Goal: Ask a question

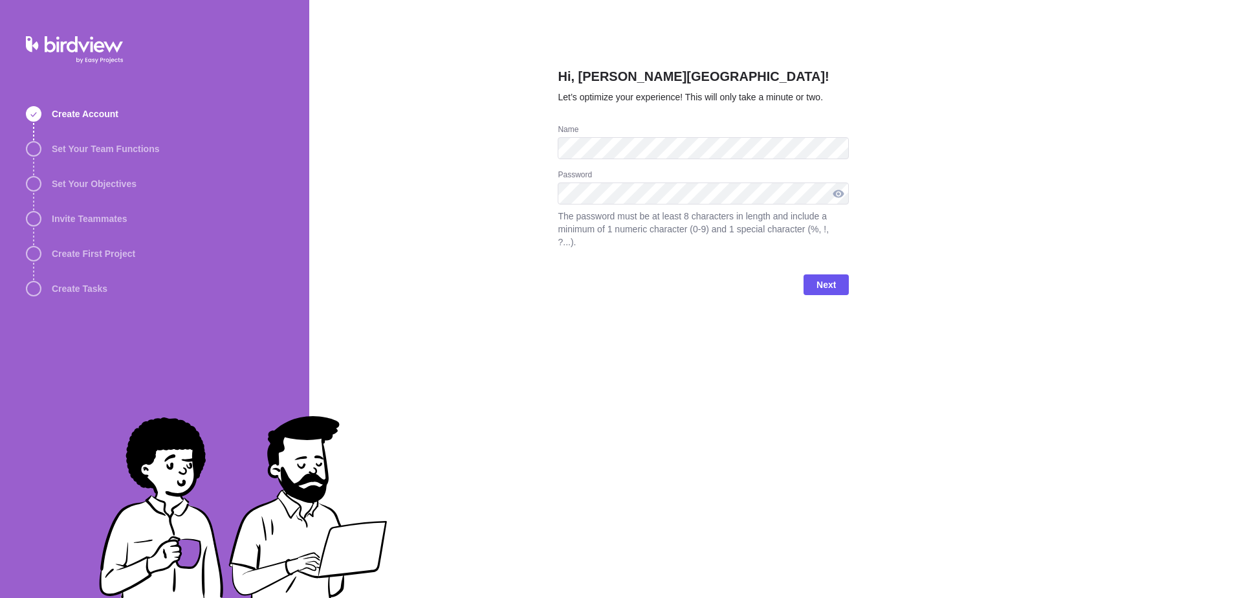
click at [836, 204] on div at bounding box center [838, 193] width 21 height 22
click at [821, 292] on span "Next" at bounding box center [826, 285] width 19 height 16
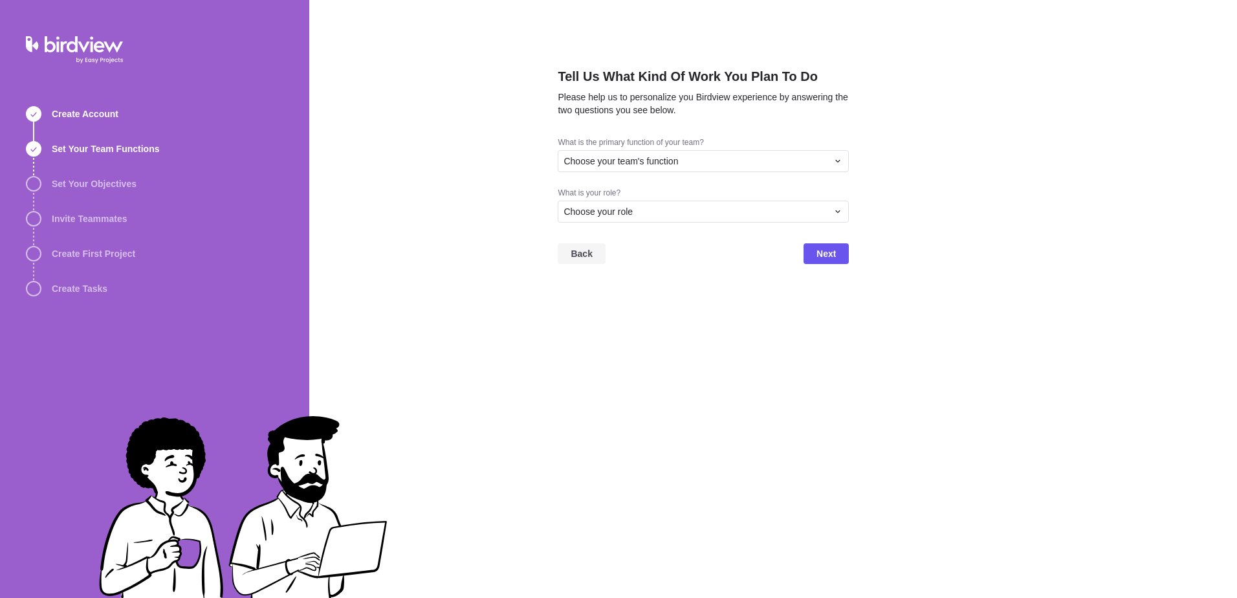
click at [592, 249] on span "Back" at bounding box center [581, 254] width 21 height 16
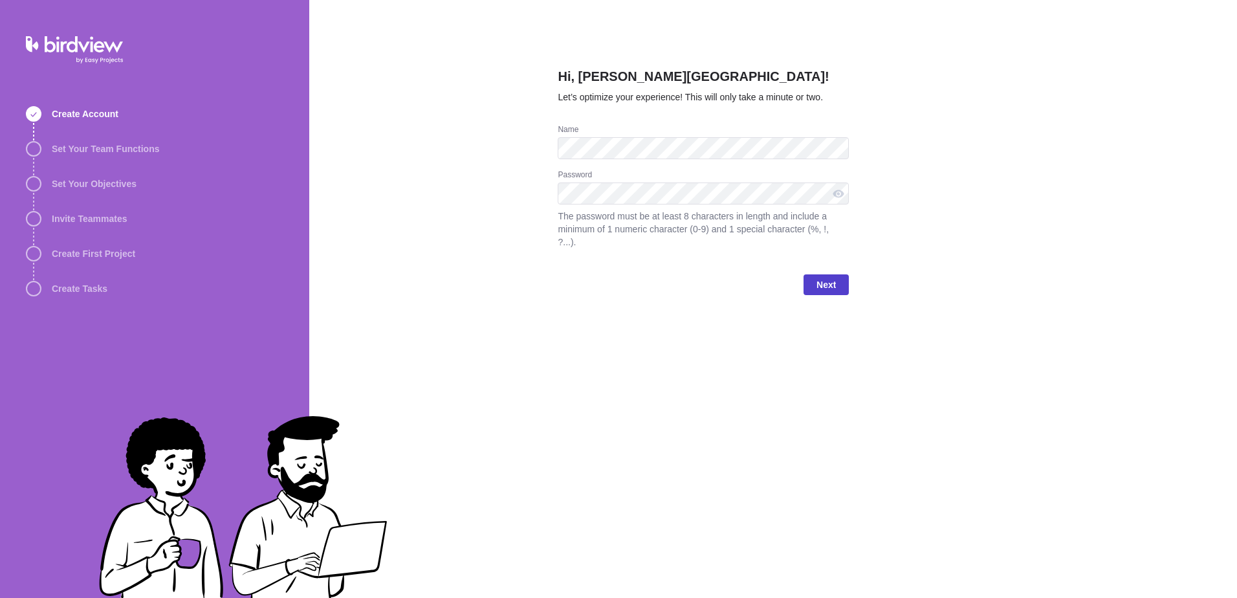
click at [827, 292] on span "Next" at bounding box center [826, 285] width 19 height 16
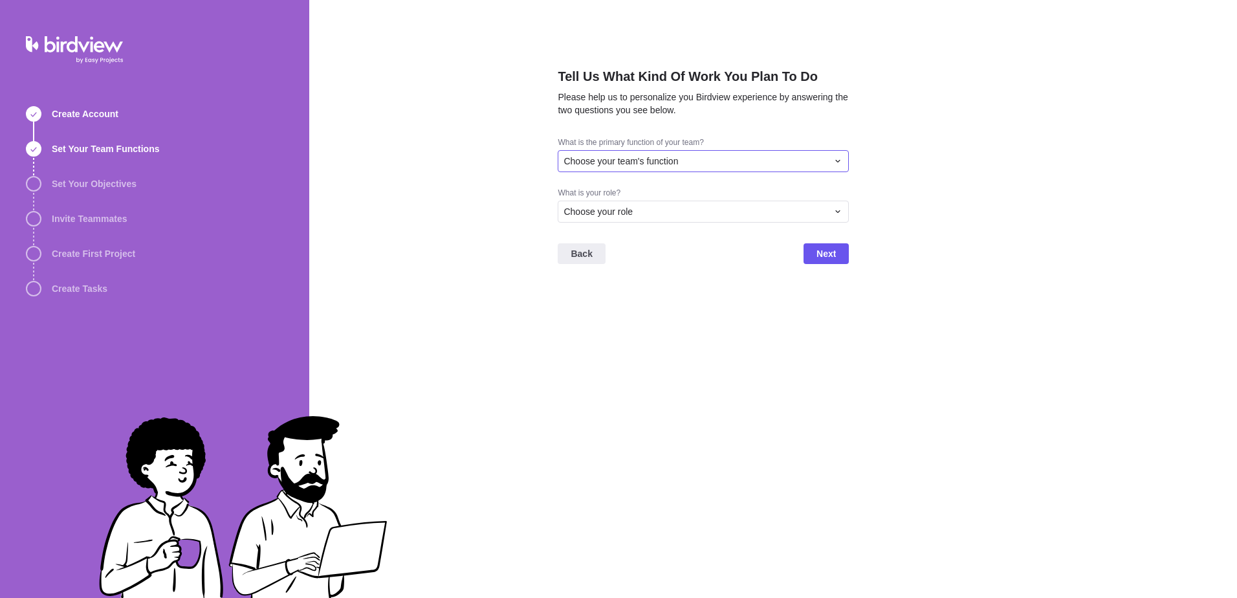
click at [749, 168] on div "Choose your team's function" at bounding box center [703, 161] width 291 height 22
click at [590, 210] on span "Operations" at bounding box center [591, 207] width 44 height 13
click at [751, 162] on div "Operations" at bounding box center [696, 161] width 264 height 13
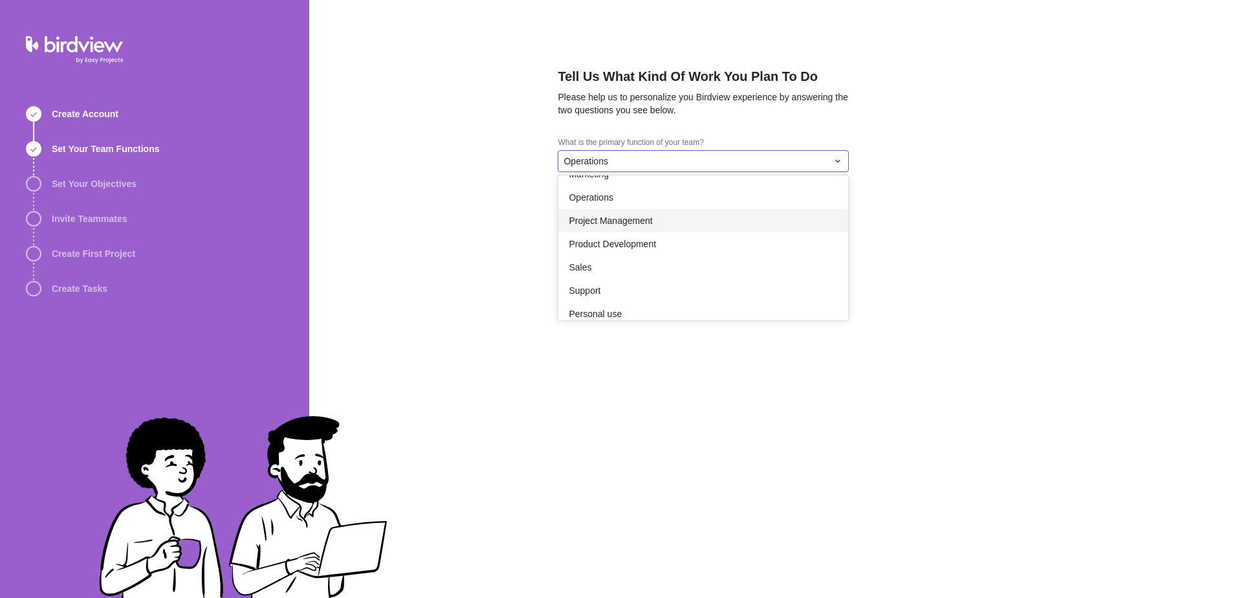
click at [617, 225] on span "Project Management" at bounding box center [610, 220] width 83 height 13
click at [631, 217] on span "Choose your role" at bounding box center [598, 211] width 69 height 13
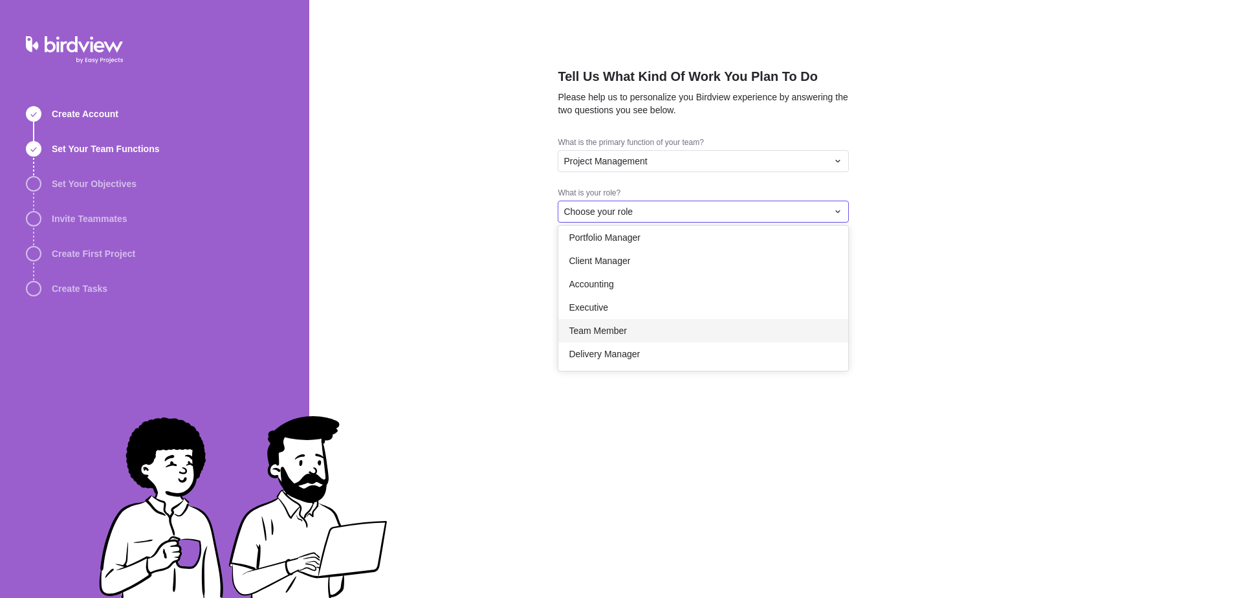
click at [620, 330] on span "Team Member" at bounding box center [598, 330] width 58 height 13
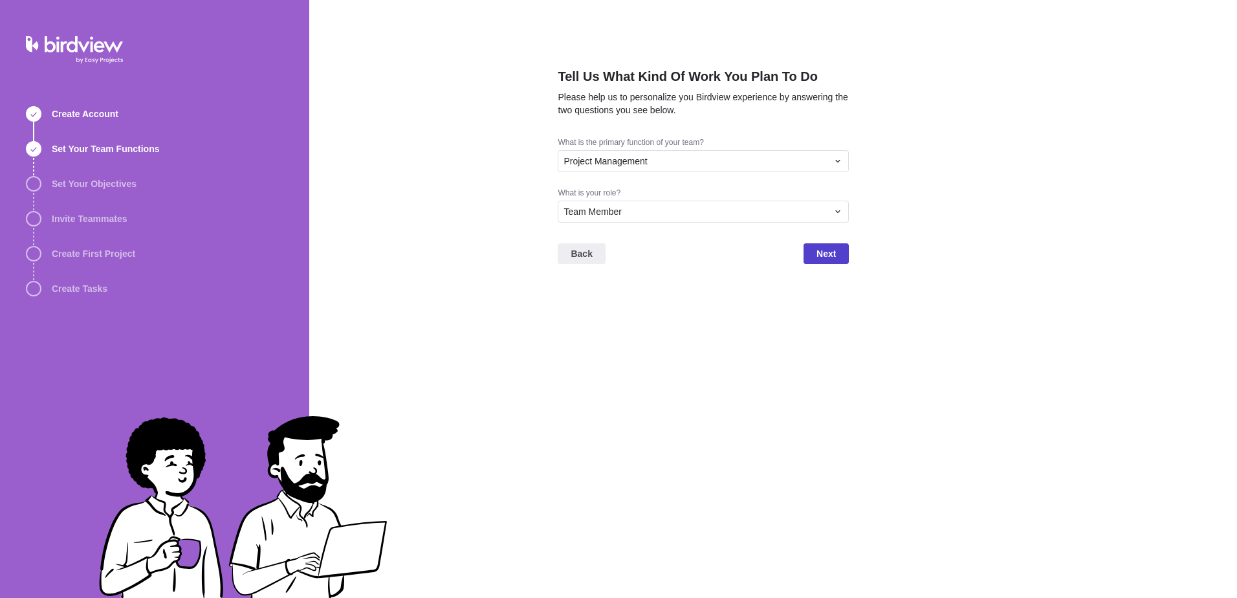
click at [825, 255] on span "Next" at bounding box center [826, 254] width 19 height 16
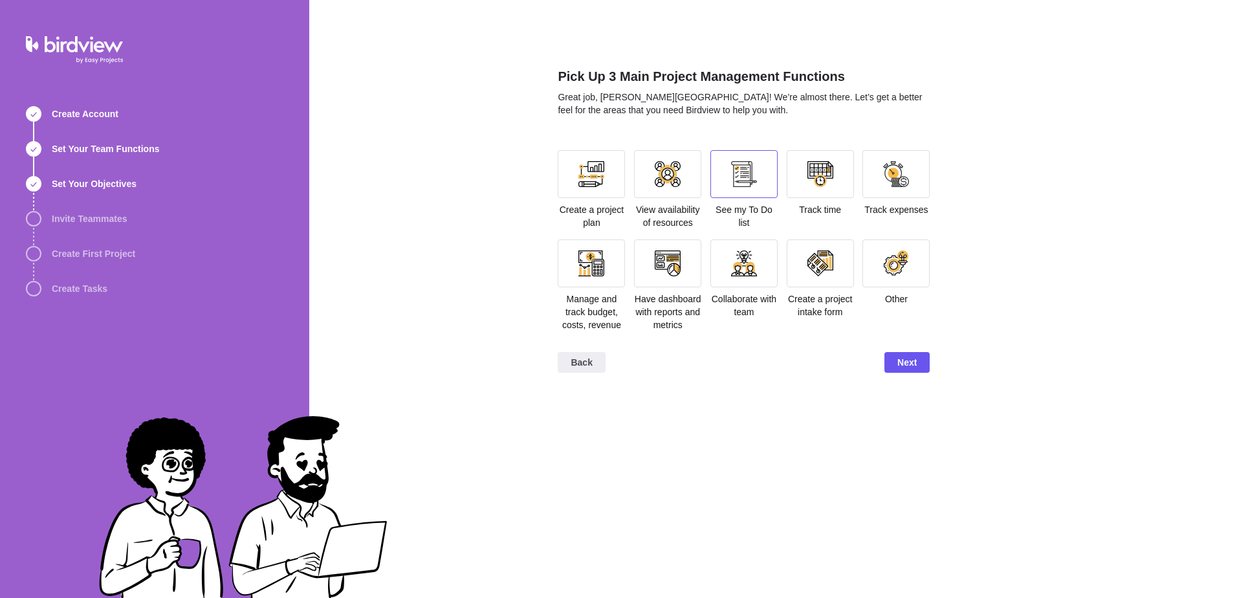
click at [743, 181] on div at bounding box center [744, 174] width 26 height 26
click at [904, 370] on span "Next" at bounding box center [906, 363] width 19 height 16
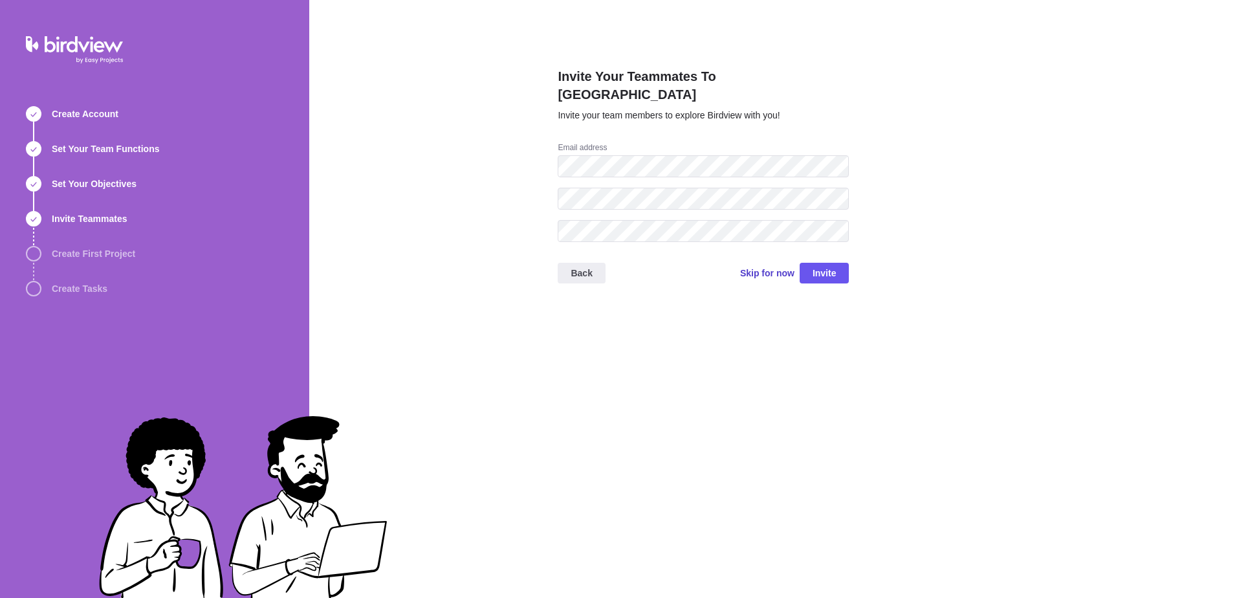
click at [761, 267] on span "Skip for now" at bounding box center [767, 273] width 54 height 13
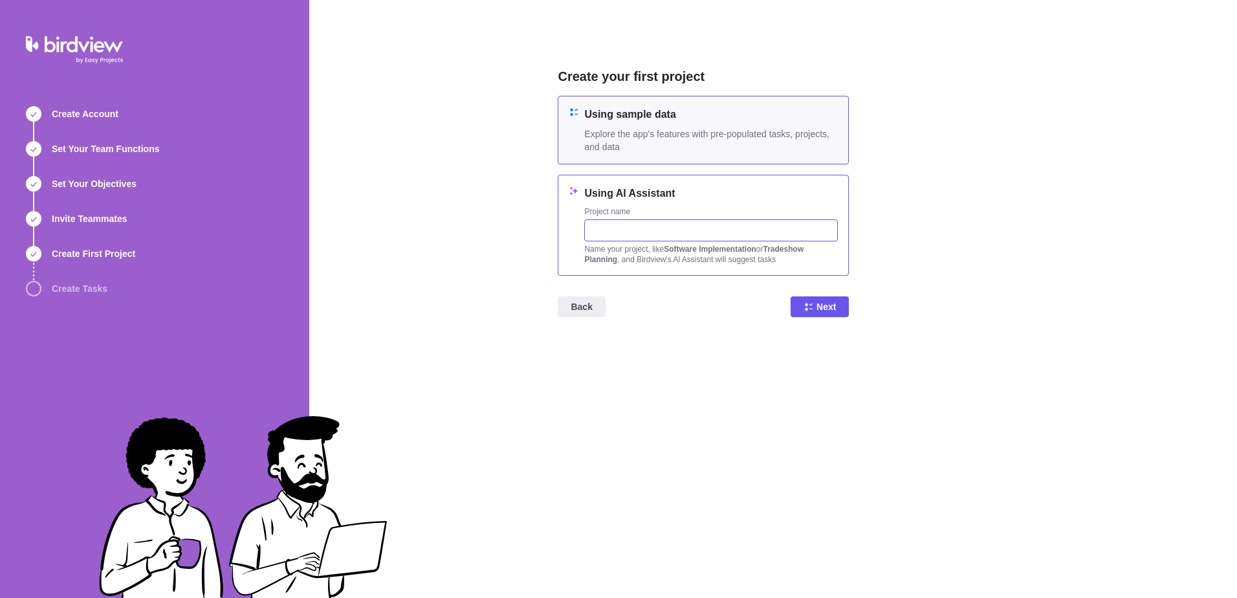
click at [687, 232] on input "text" at bounding box center [711, 230] width 254 height 22
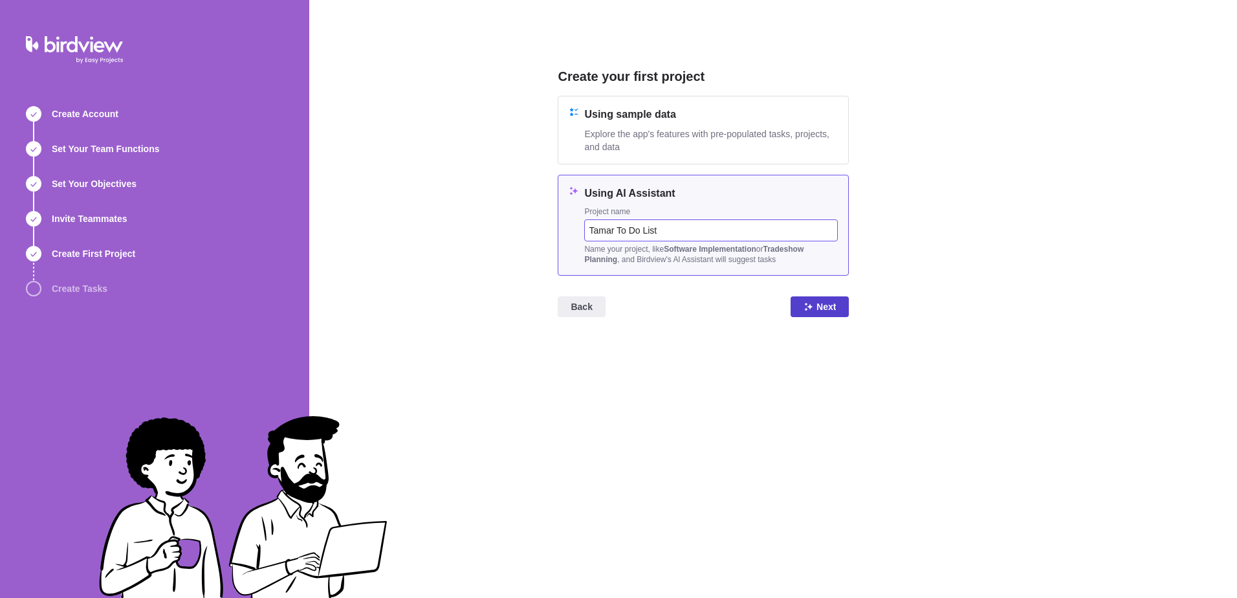
type input "Tamar To Do List"
click at [807, 312] on icon at bounding box center [809, 307] width 10 height 10
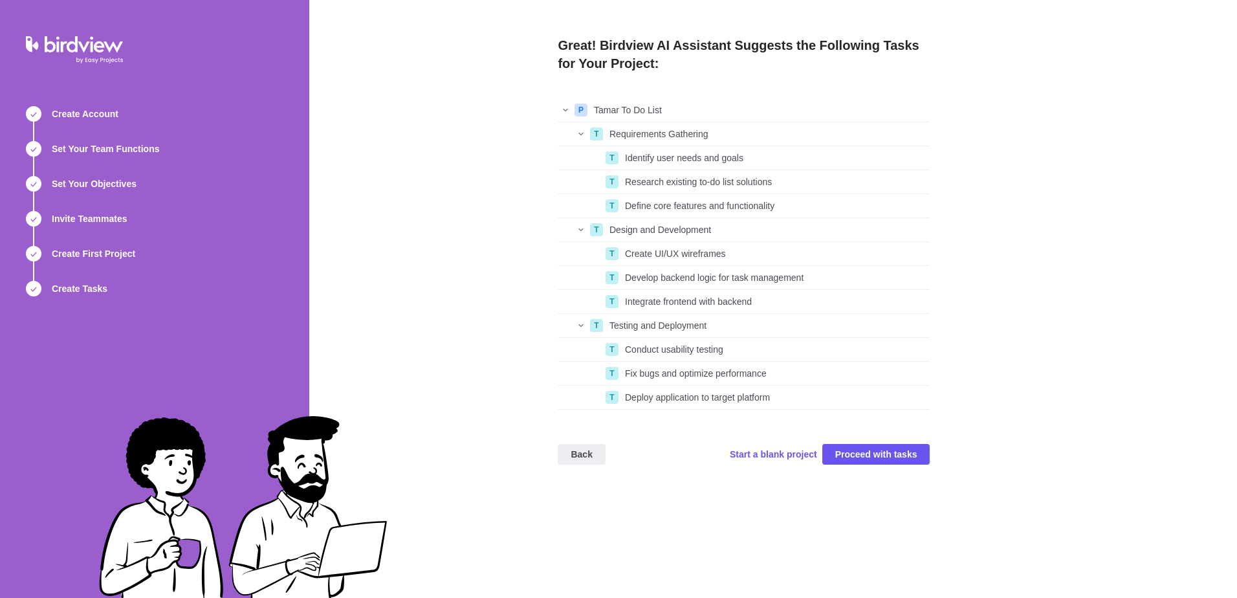
scroll to position [302, 362]
click at [776, 451] on span "Start a blank project" at bounding box center [773, 454] width 87 height 13
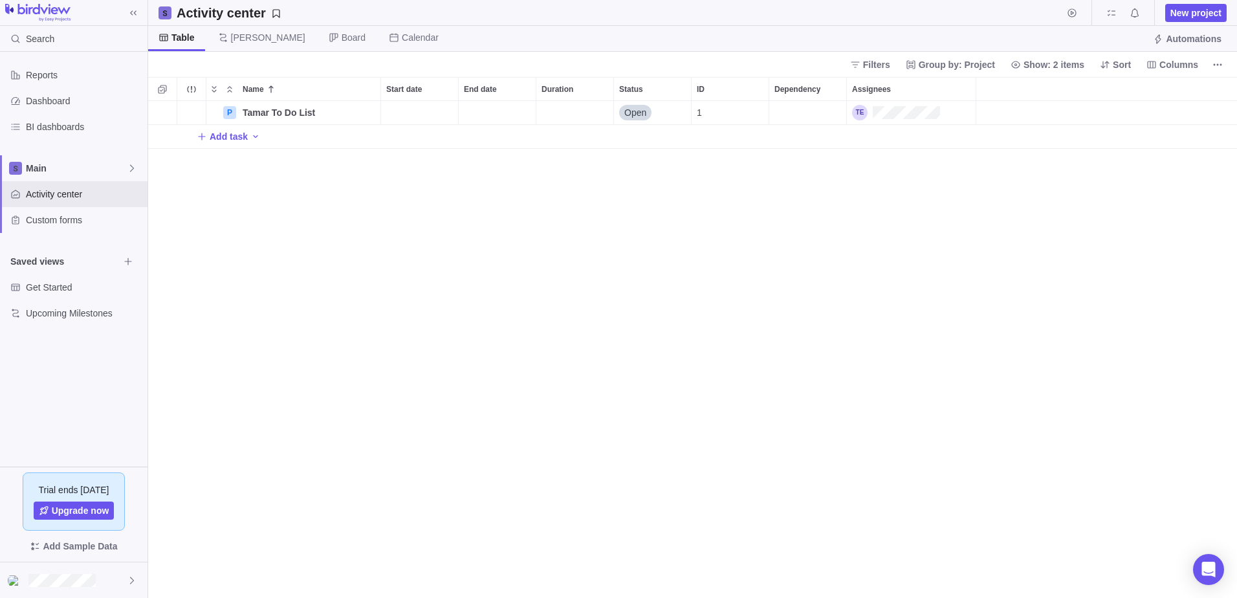
scroll to position [487, 1079]
click at [278, 112] on span "Tamar To Do List" at bounding box center [279, 112] width 72 height 13
click at [304, 184] on div "Name Start date End date Duration Status ID Dependency Assignees P Tamar To Do …" at bounding box center [692, 337] width 1089 height 521
click at [331, 111] on span "Details" at bounding box center [340, 112] width 30 height 13
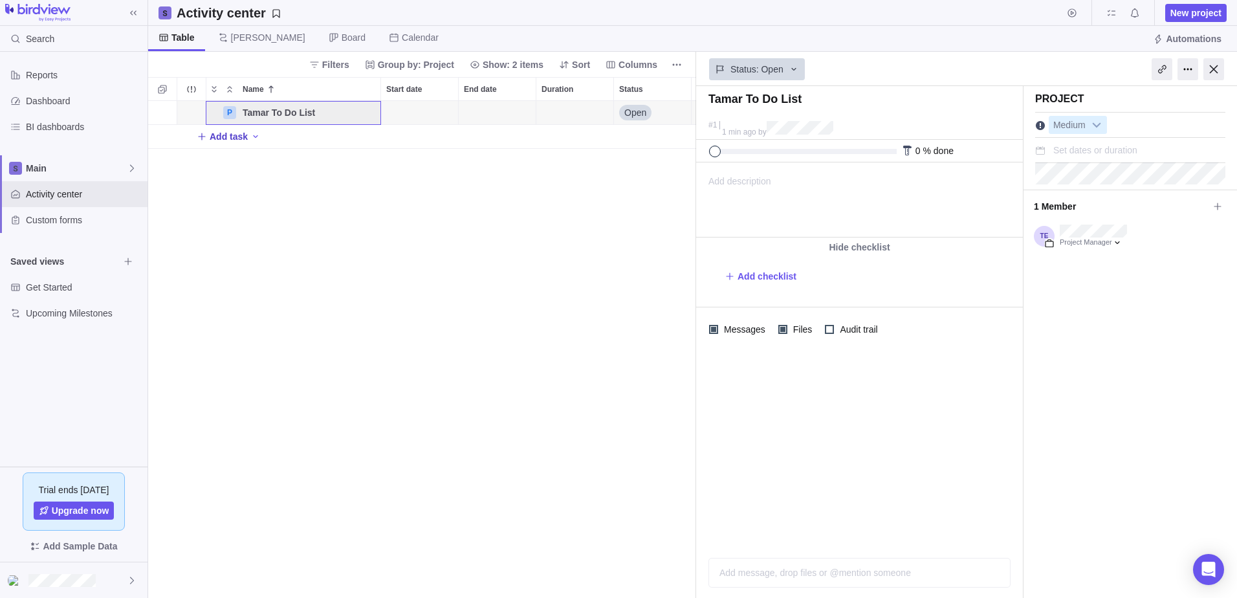
click at [228, 141] on span "Add task" at bounding box center [229, 136] width 38 height 13
type input "Check with [PERSON_NAME] about calendar holds"
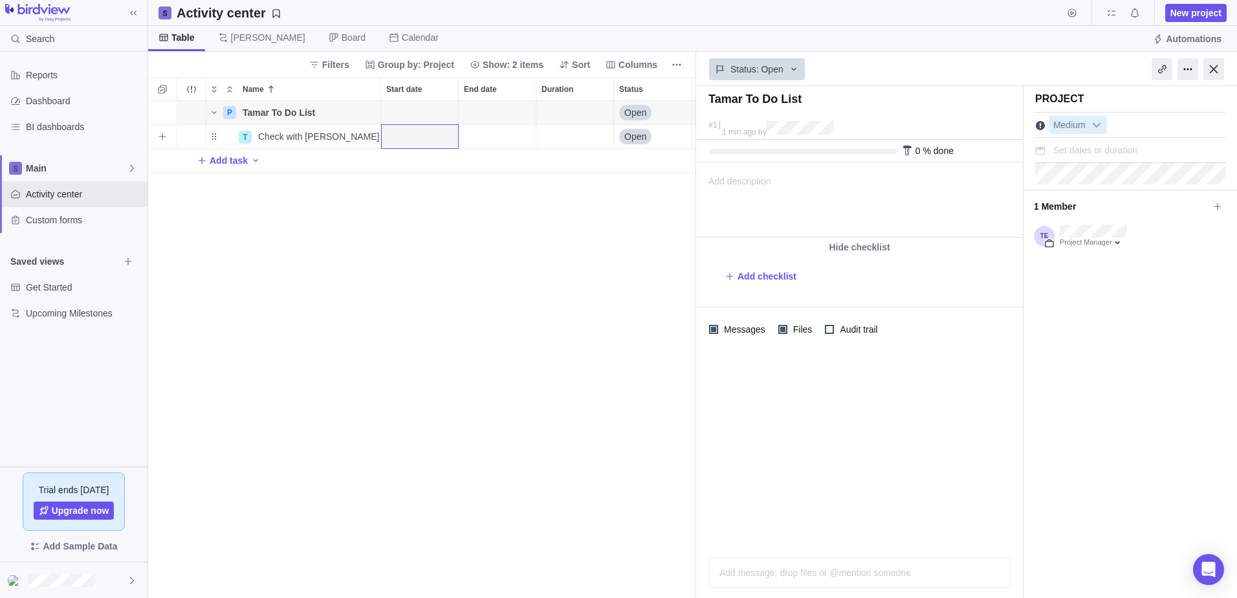
click at [434, 137] on div "Start date" at bounding box center [419, 136] width 77 height 23
click at [522, 237] on link "5" at bounding box center [527, 237] width 26 height 26
click at [627, 200] on div "P Tamar To Do List Details Open 1 T Check with Tani about calendar holds Detail…" at bounding box center [422, 349] width 548 height 497
click at [318, 109] on icon "Name" at bounding box center [317, 112] width 10 height 10
click at [543, 237] on div "P Tamar To Do List Details Open 1 T Check with Tani about calendar holds Detail…" at bounding box center [422, 349] width 548 height 497
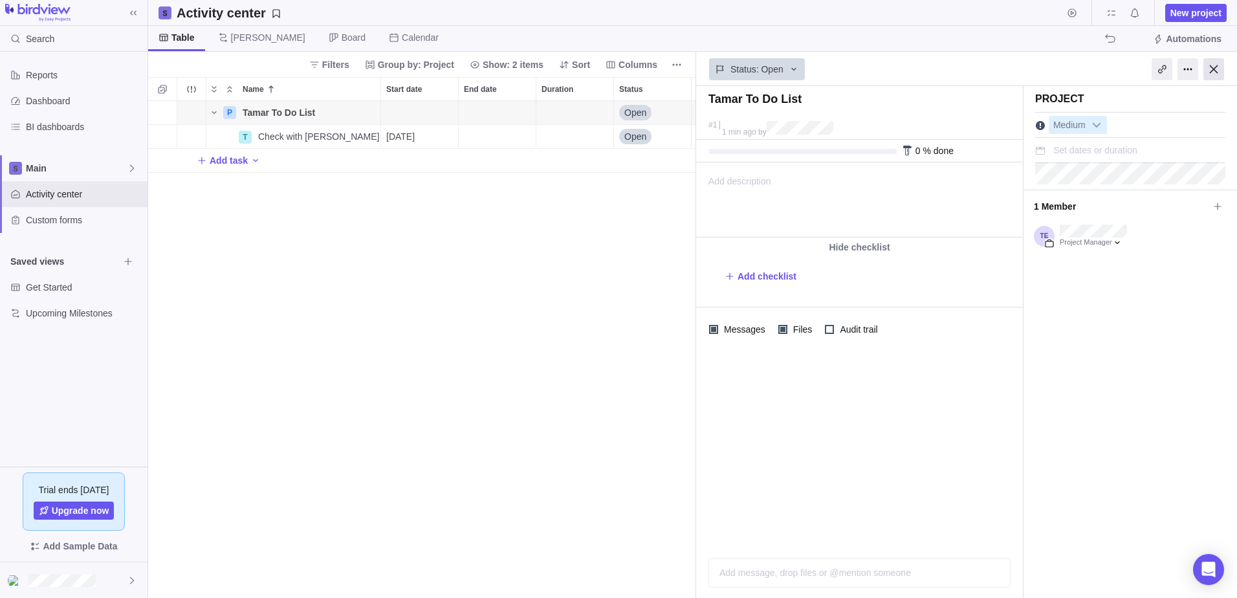
click at [1209, 70] on div at bounding box center [1213, 69] width 21 height 22
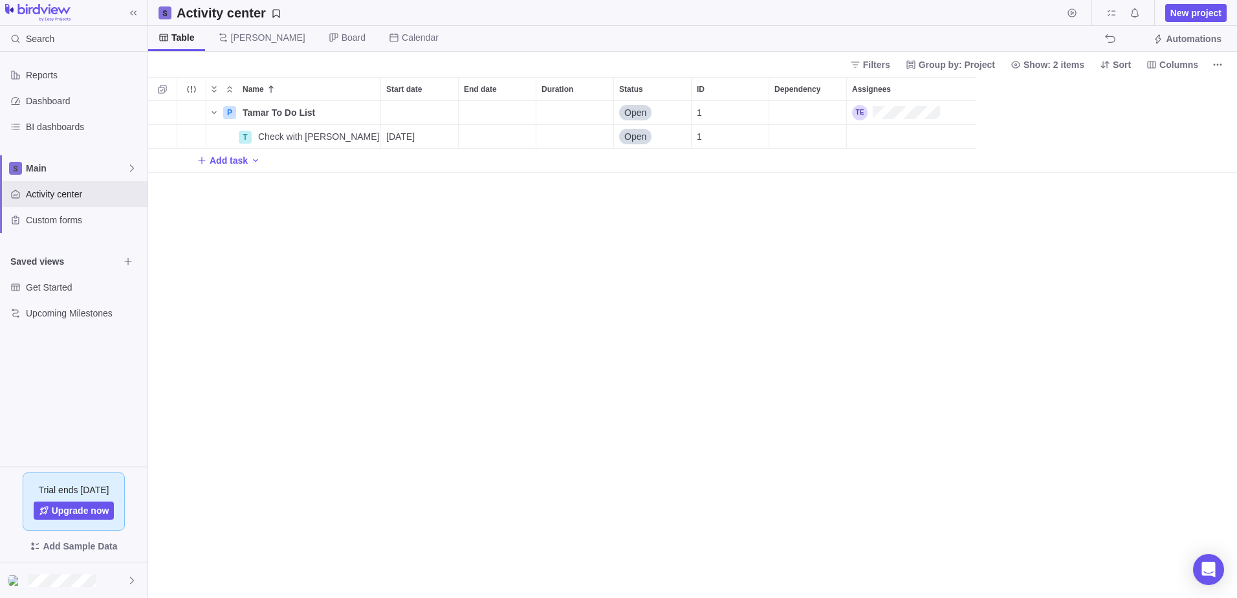
scroll to position [487, 1079]
click at [1218, 571] on div "Open Intercom Messenger" at bounding box center [1209, 570] width 34 height 34
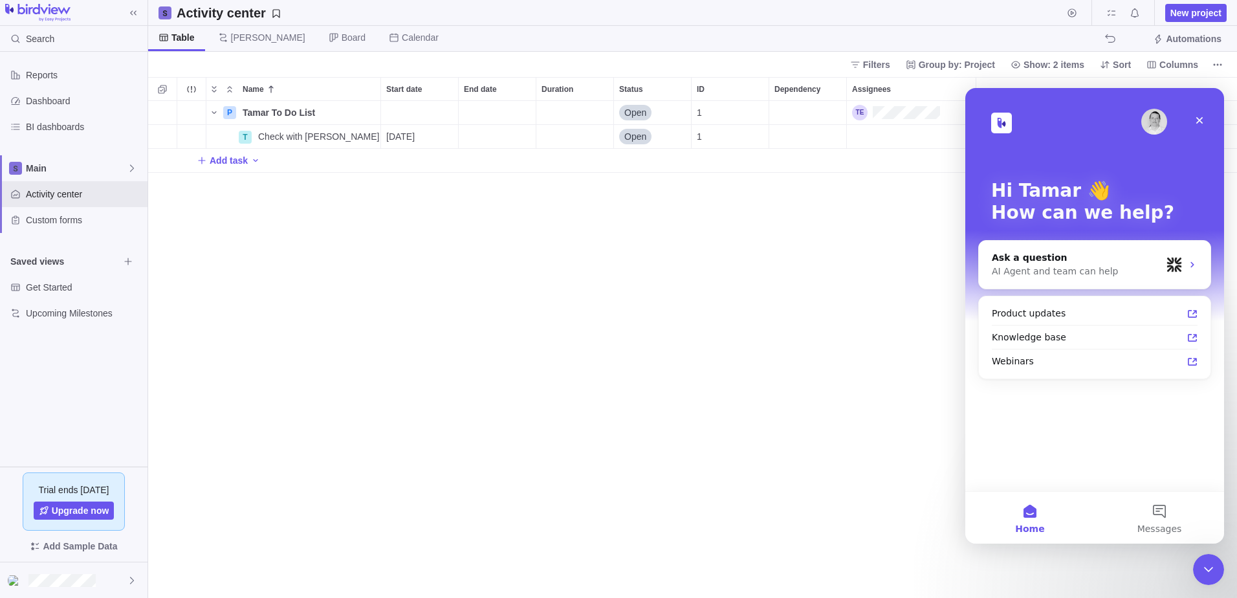
scroll to position [0, 0]
click at [1102, 272] on div "AI Agent and team can help" at bounding box center [1077, 272] width 170 height 14
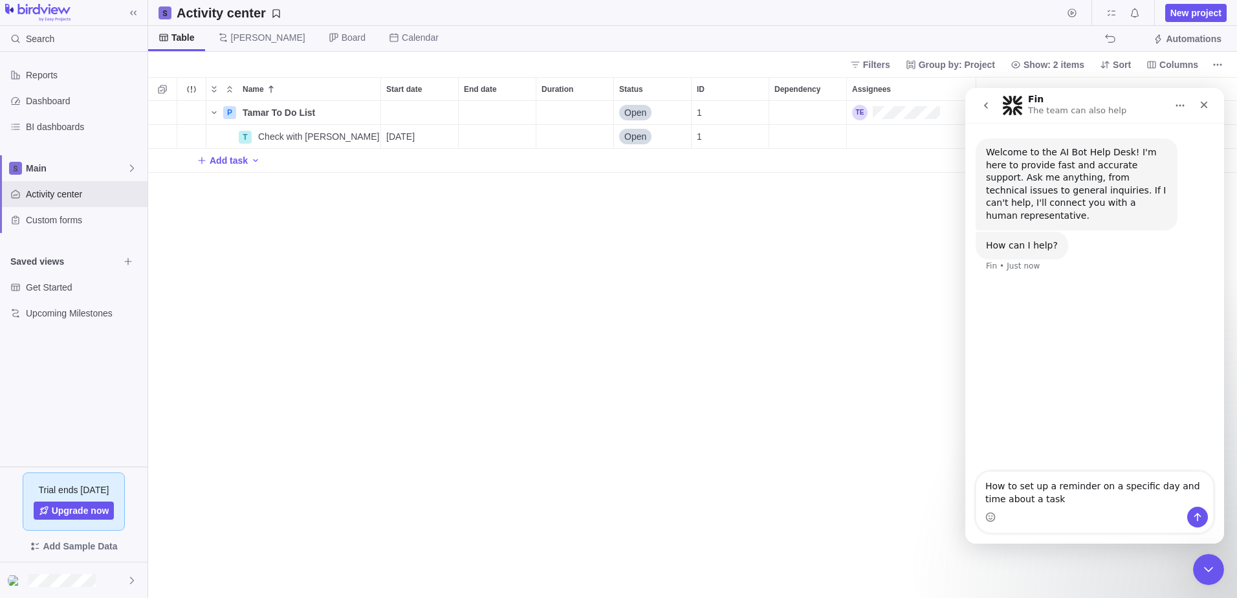
type textarea "How to set up a reminder on a specific day and time about a task?"
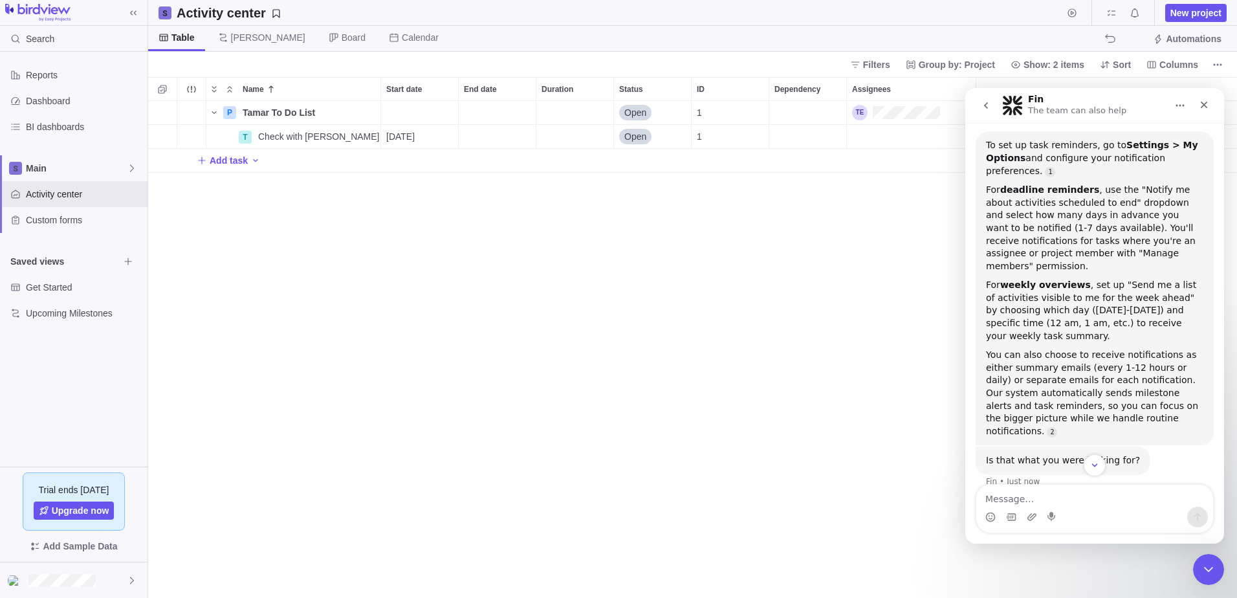
scroll to position [136, 0]
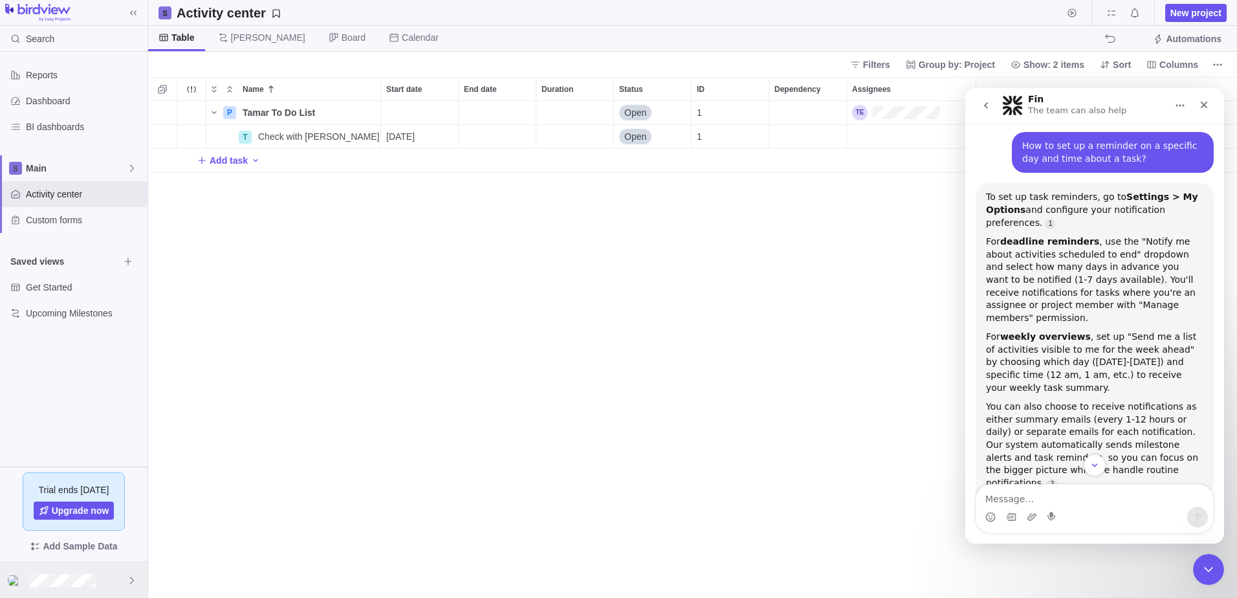
click at [134, 573] on div at bounding box center [74, 580] width 148 height 36
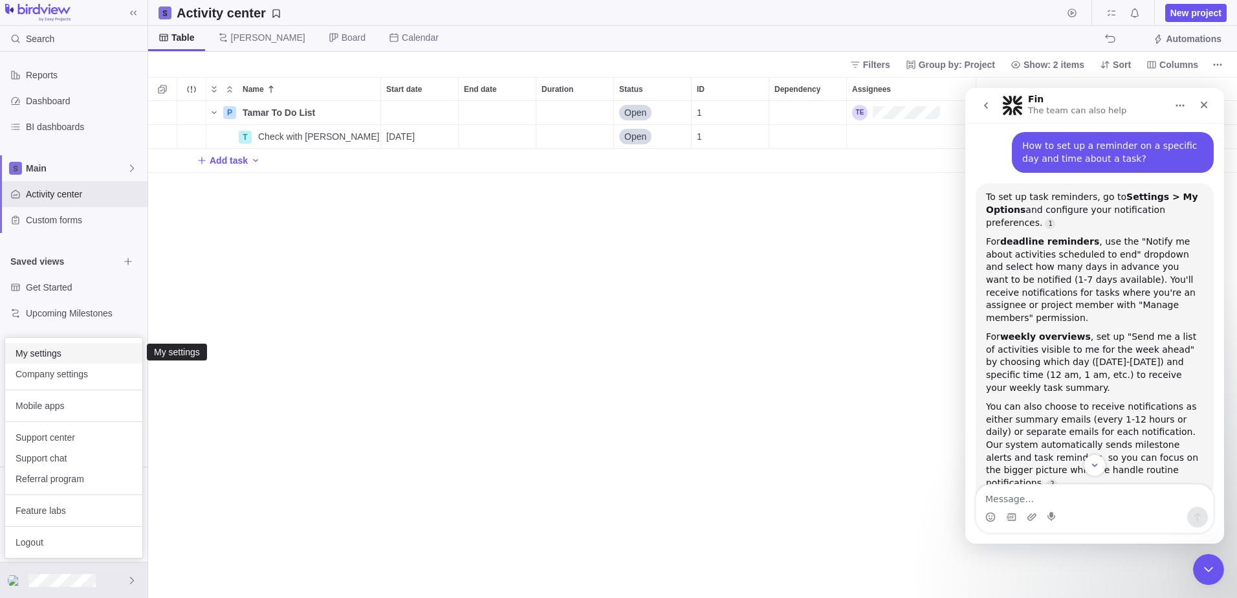
click at [74, 355] on span "My settings" at bounding box center [74, 353] width 116 height 13
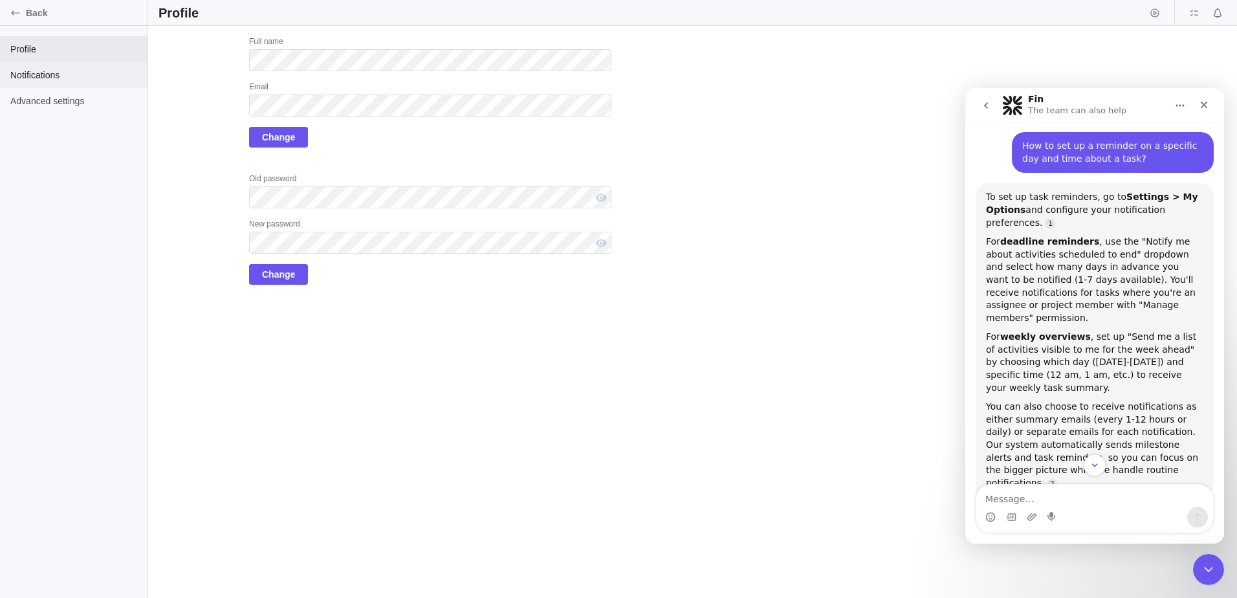
click at [49, 81] on span "Notifications" at bounding box center [73, 75] width 127 height 13
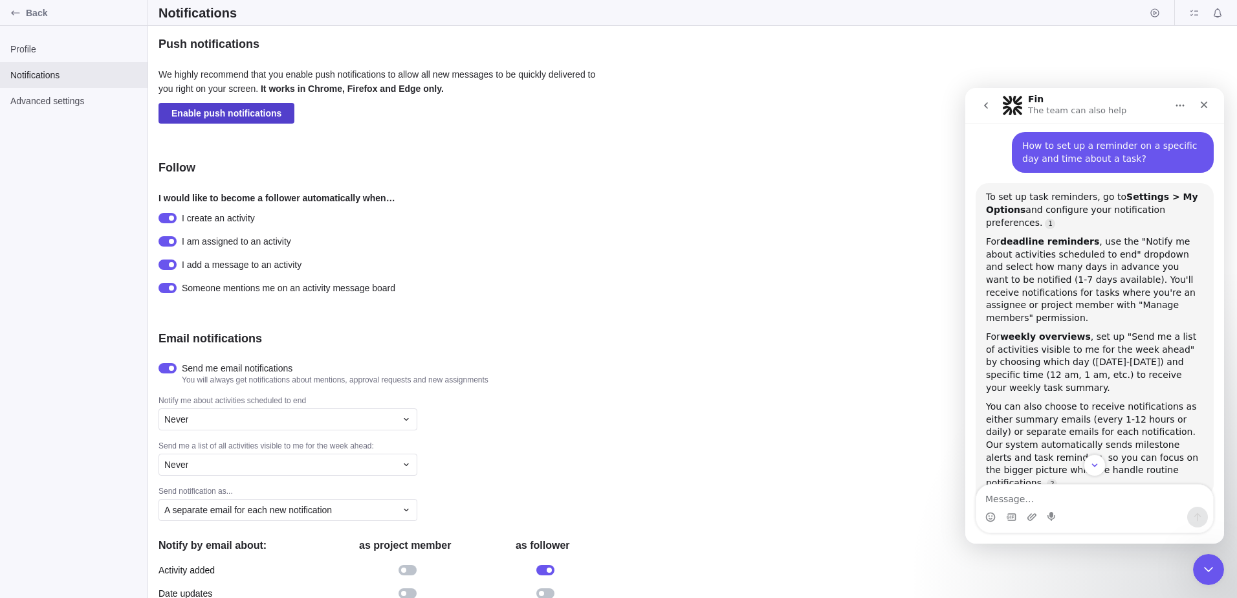
click at [230, 112] on span "Enable push notifications" at bounding box center [226, 113] width 110 height 16
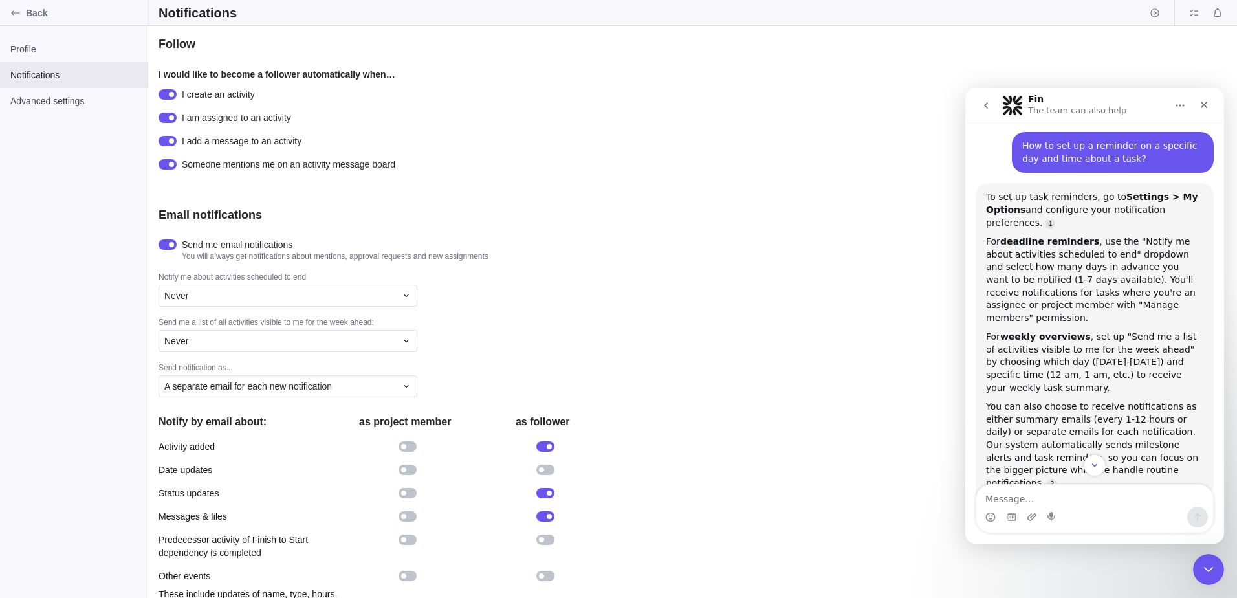
scroll to position [129, 0]
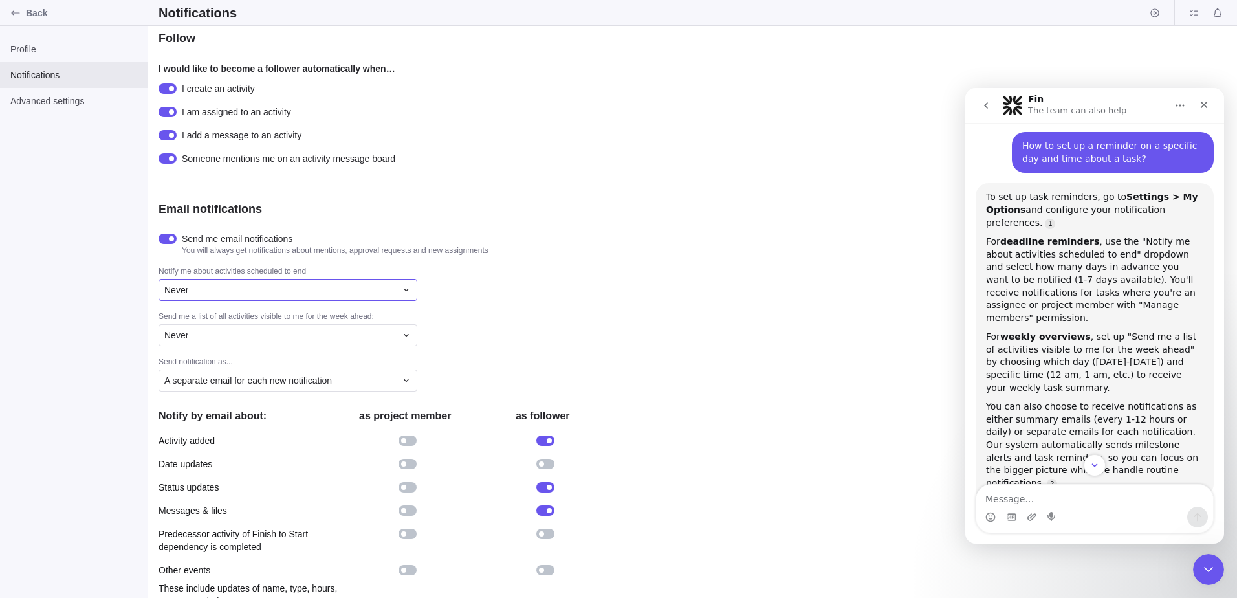
click at [309, 296] on div "Never" at bounding box center [280, 289] width 232 height 13
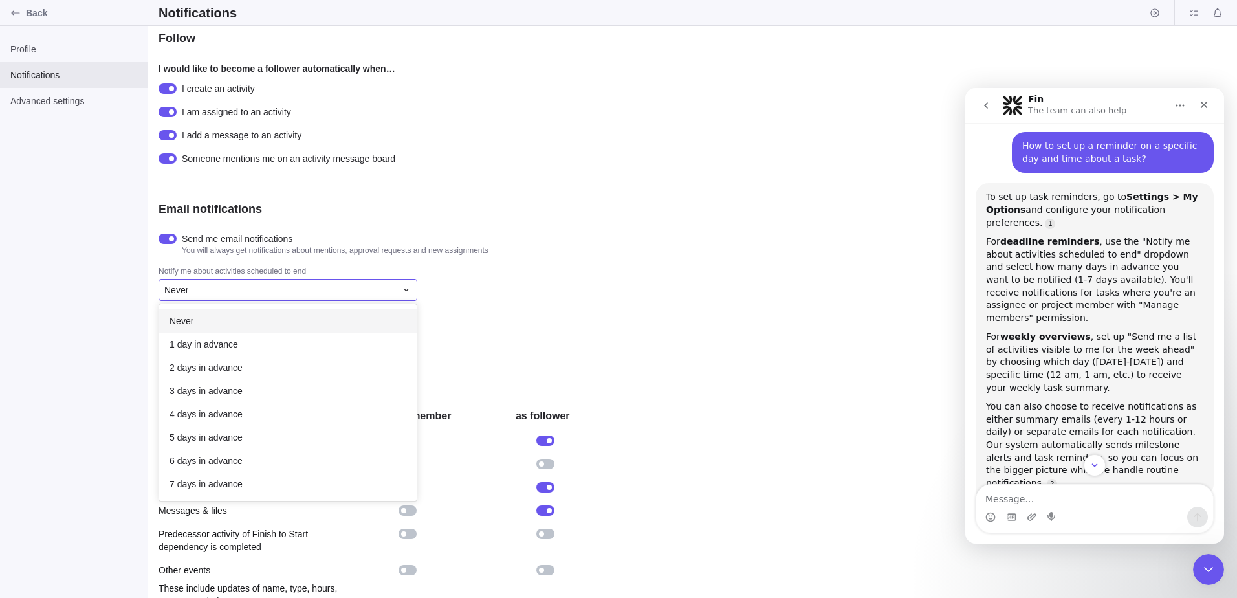
scroll to position [187, 248]
click at [256, 354] on div "1 day in advance" at bounding box center [288, 344] width 258 height 23
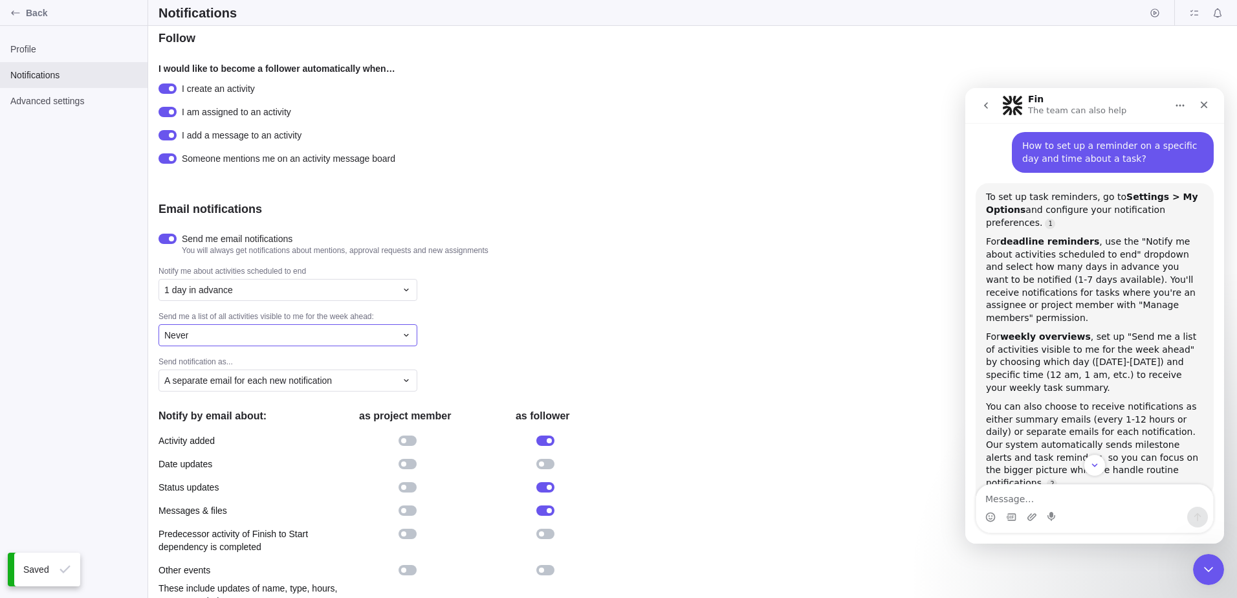
click at [284, 342] on div "Never" at bounding box center [280, 335] width 232 height 13
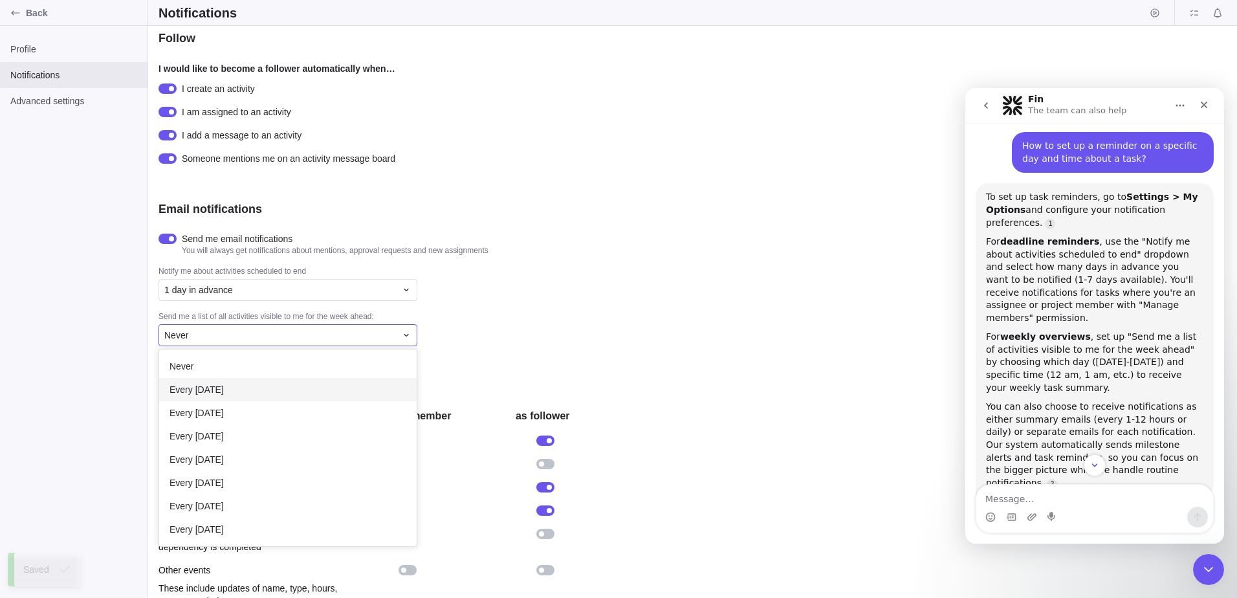
click at [252, 391] on div "Every [DATE]" at bounding box center [288, 389] width 258 height 23
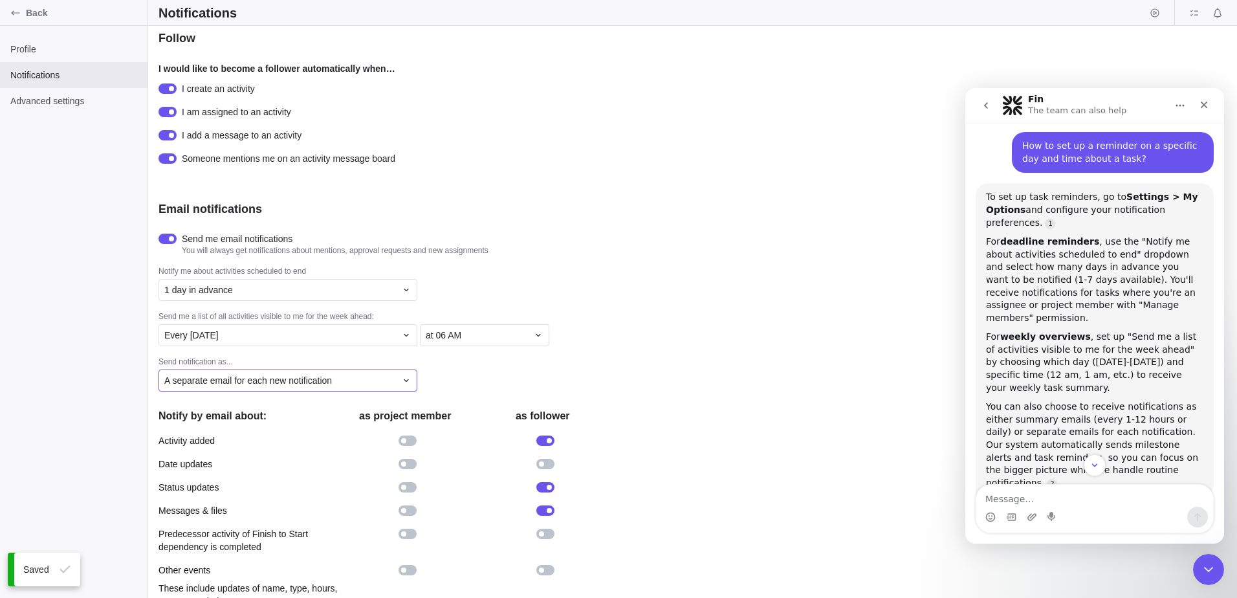
click at [297, 387] on span "A separate email for each new notification" at bounding box center [248, 380] width 168 height 13
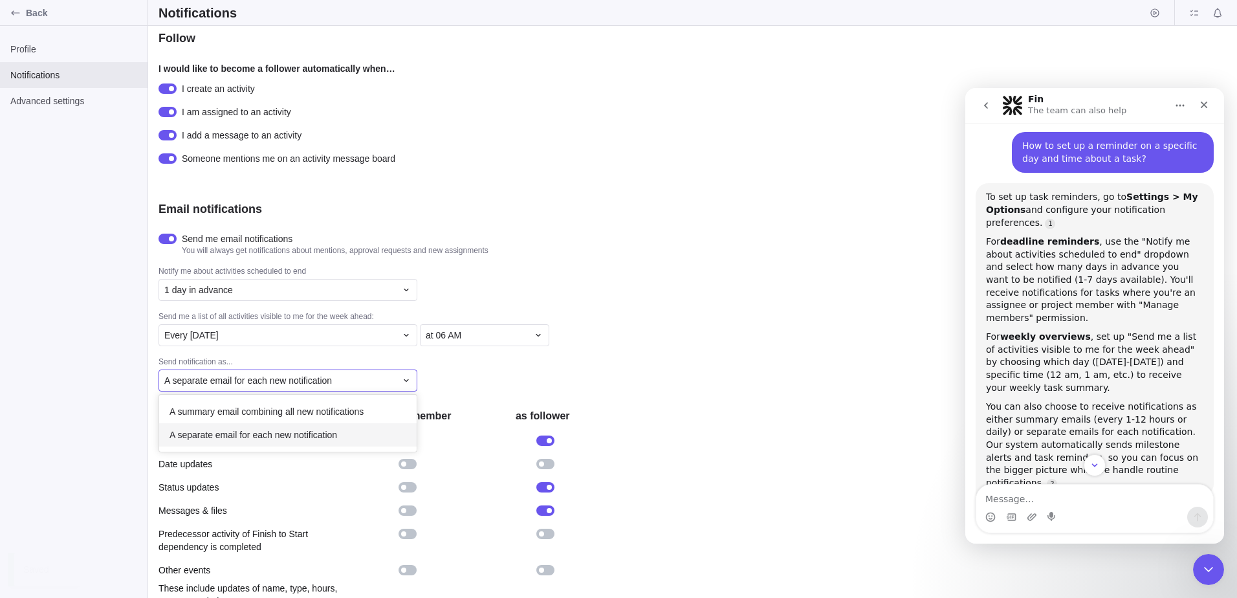
click at [292, 441] on span "A separate email for each new notification" at bounding box center [254, 434] width 168 height 13
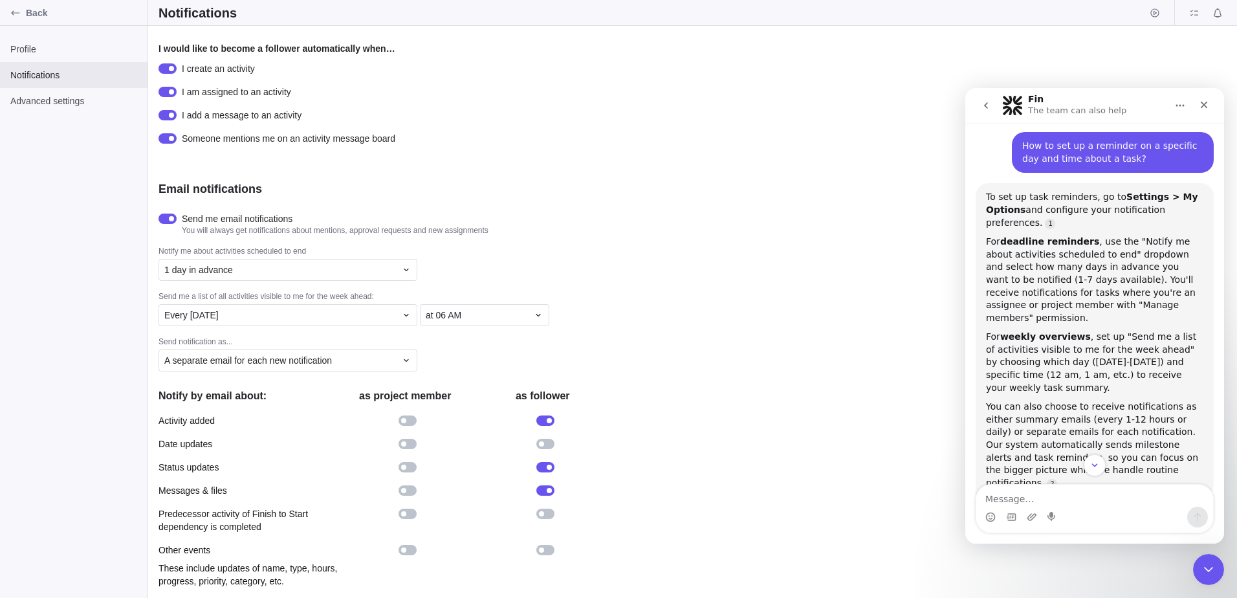
click at [406, 421] on div at bounding box center [403, 420] width 5 height 5
click at [408, 443] on div at bounding box center [408, 444] width 18 height 10
click at [406, 466] on div at bounding box center [403, 467] width 5 height 5
click at [405, 485] on div at bounding box center [408, 490] width 18 height 10
drag, startPoint x: 403, startPoint y: 515, endPoint x: 405, endPoint y: 546, distance: 31.1
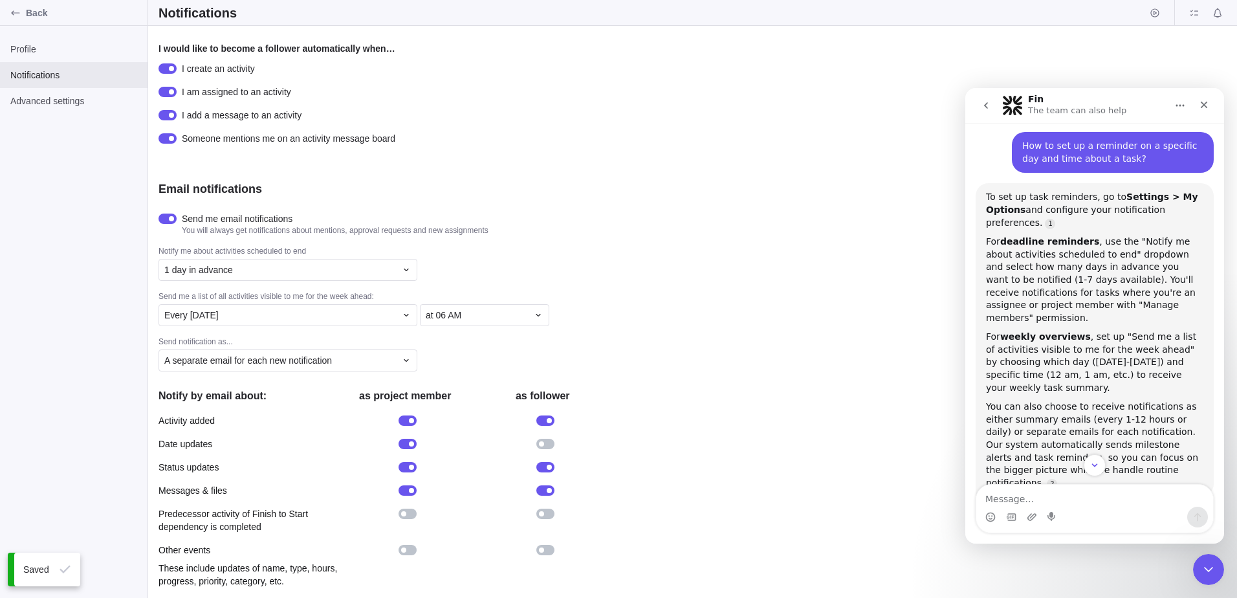
click at [403, 517] on div at bounding box center [408, 514] width 18 height 10
click at [408, 550] on div at bounding box center [408, 550] width 18 height 10
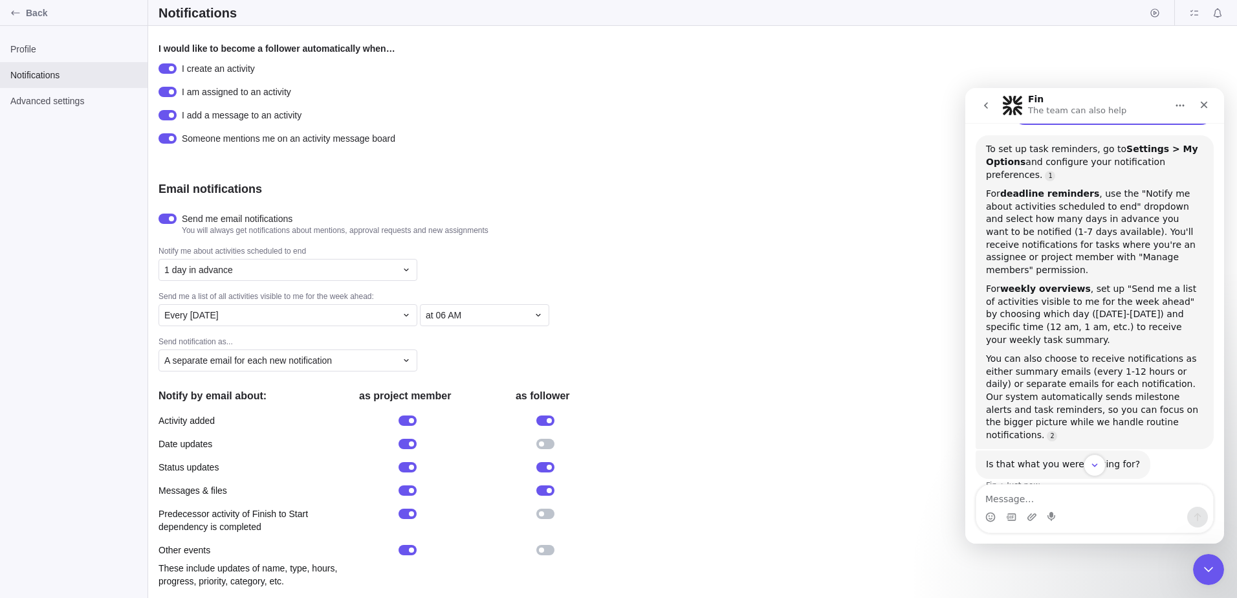
scroll to position [265, 0]
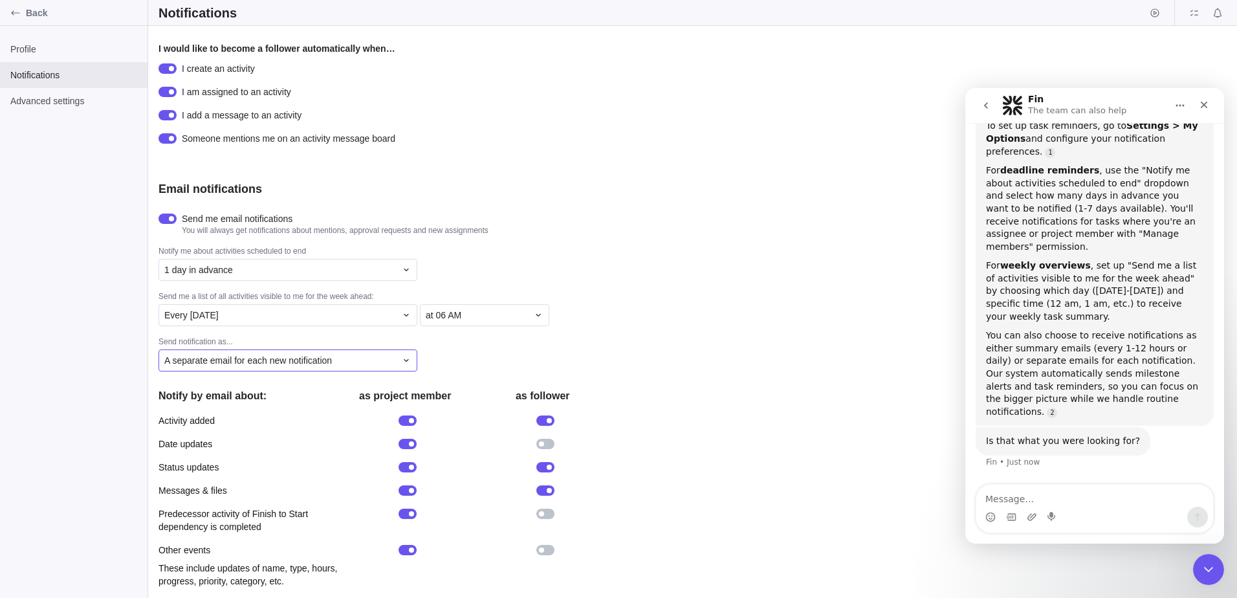
click at [290, 357] on span "A separate email for each new notification" at bounding box center [248, 360] width 168 height 13
click at [276, 388] on span "A summary email combining all new notifications" at bounding box center [267, 391] width 194 height 13
click at [536, 362] on icon at bounding box center [538, 360] width 10 height 10
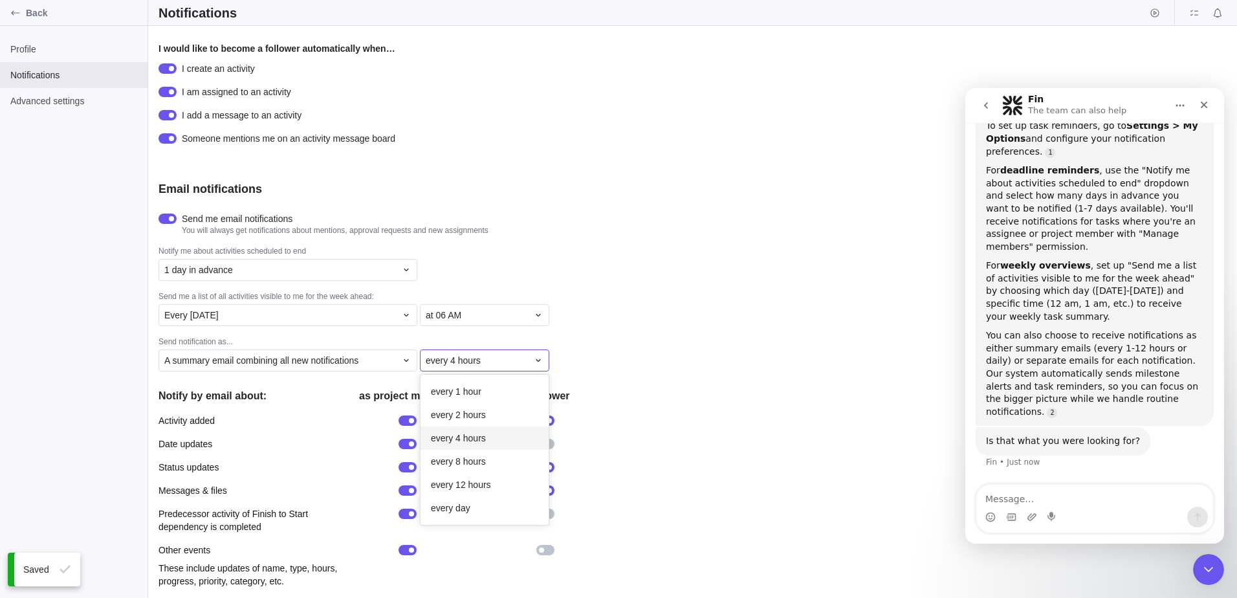
scroll to position [140, 118]
click at [475, 391] on span "every 1 hour" at bounding box center [456, 391] width 50 height 13
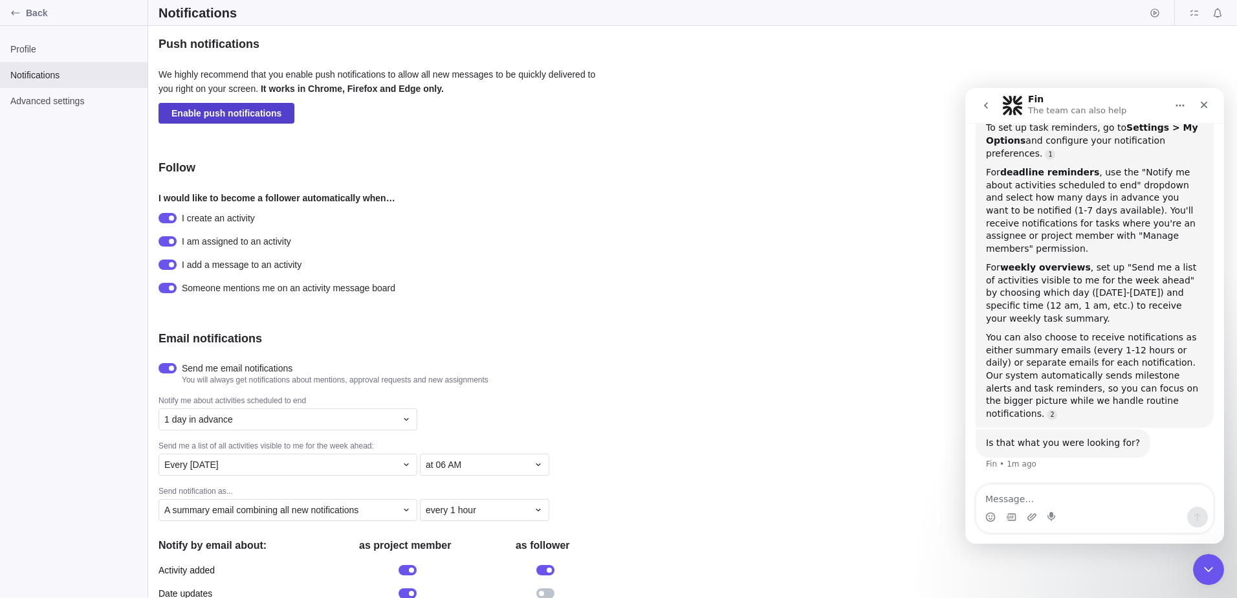
click at [261, 118] on span "Enable push notifications" at bounding box center [226, 113] width 110 height 16
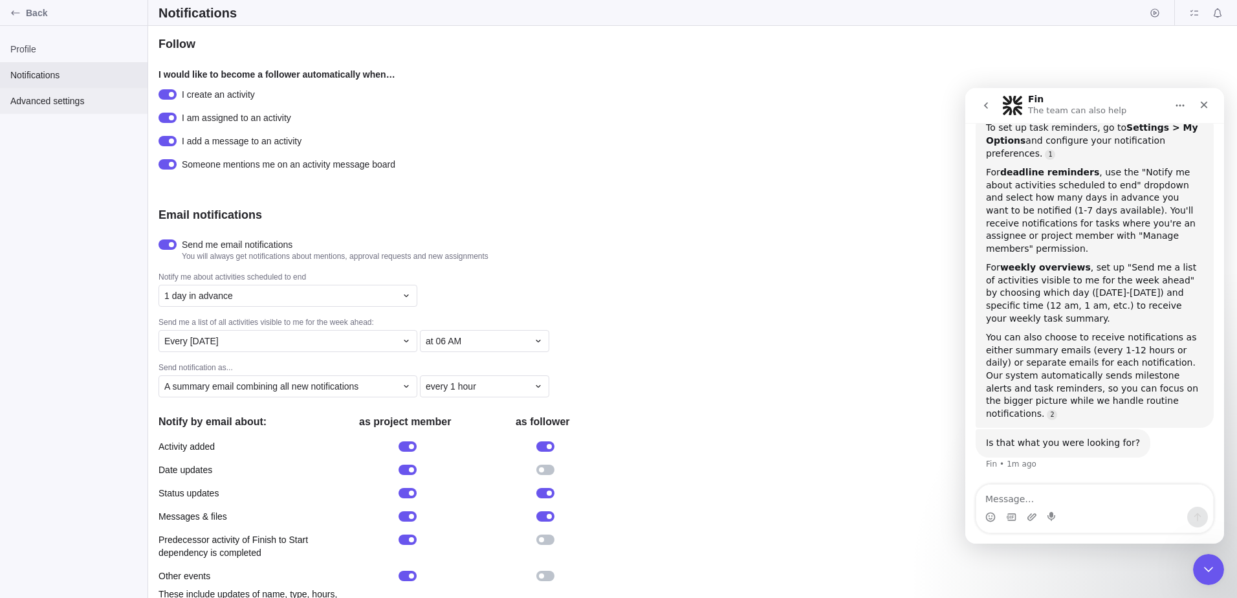
click at [72, 103] on span "Advanced settings" at bounding box center [73, 100] width 127 height 13
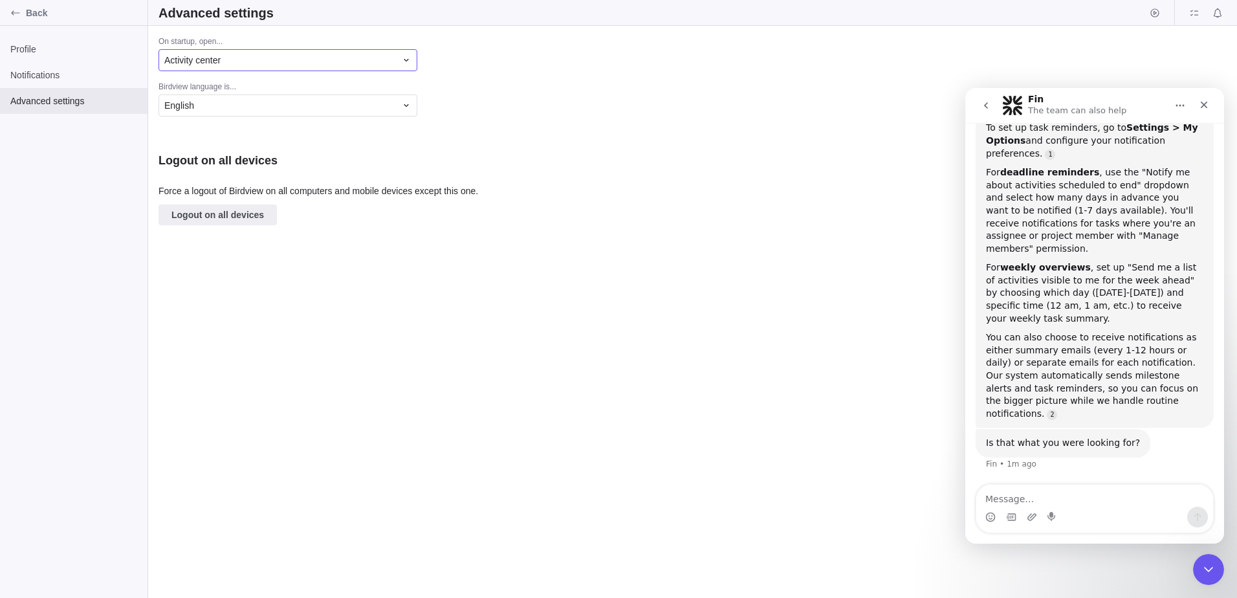
click at [194, 61] on span "Activity center" at bounding box center [192, 60] width 56 height 13
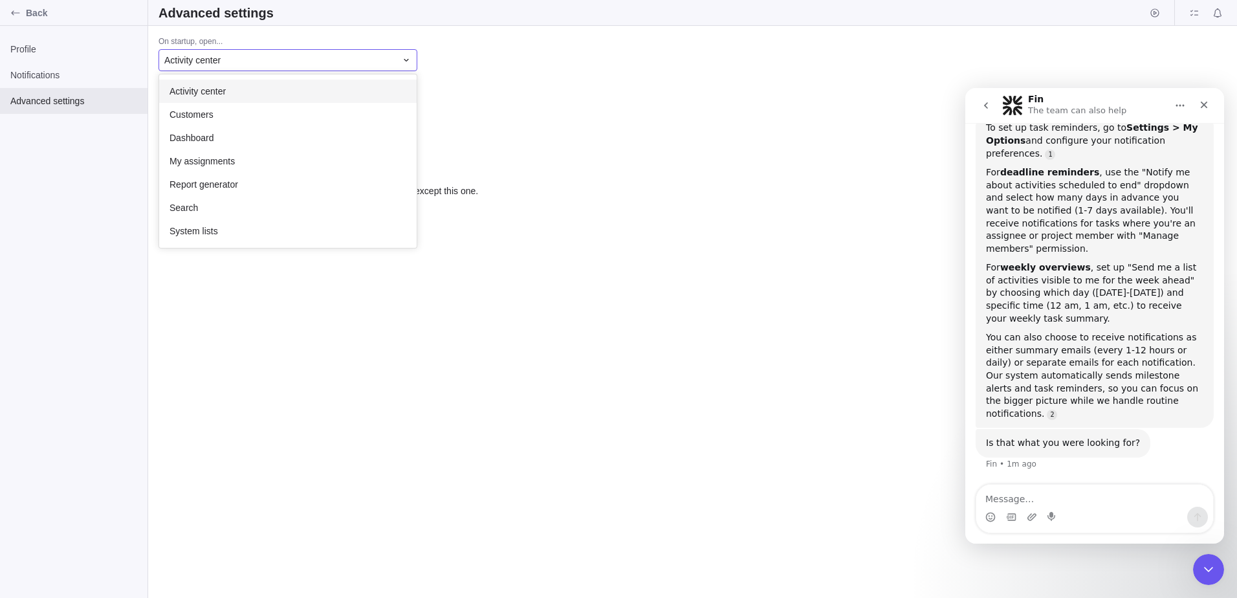
scroll to position [164, 248]
click at [505, 69] on div "On startup, open... Activity center Activity center Customers Dashboard My assi…" at bounding box center [692, 312] width 1089 height 572
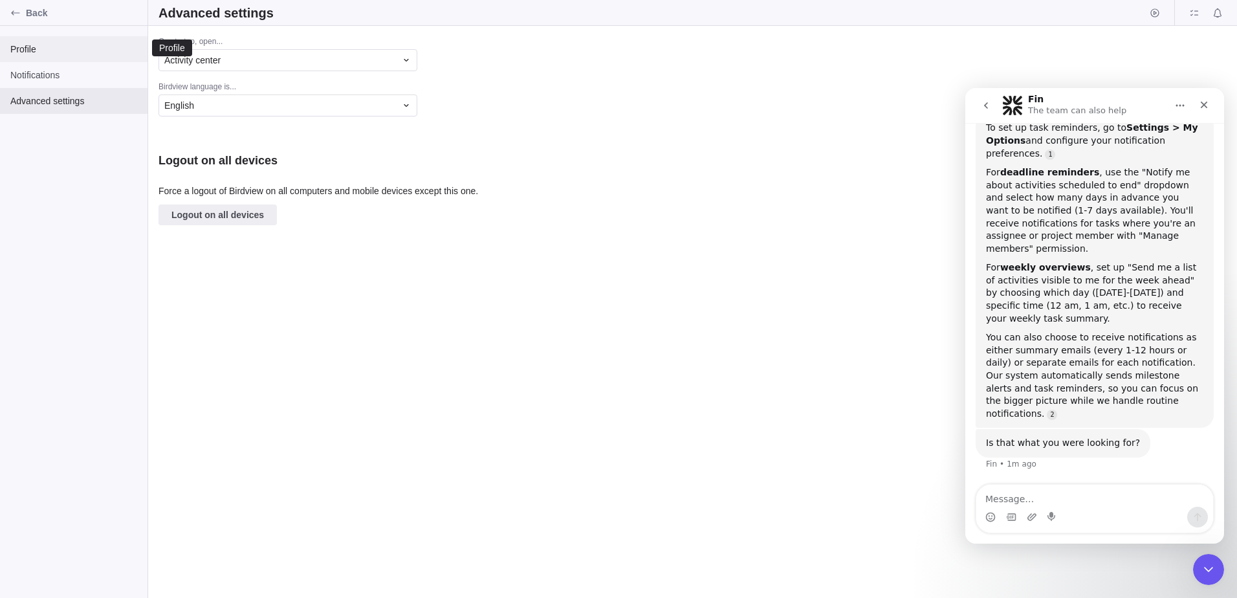
click at [34, 52] on span "Profile" at bounding box center [73, 49] width 127 height 13
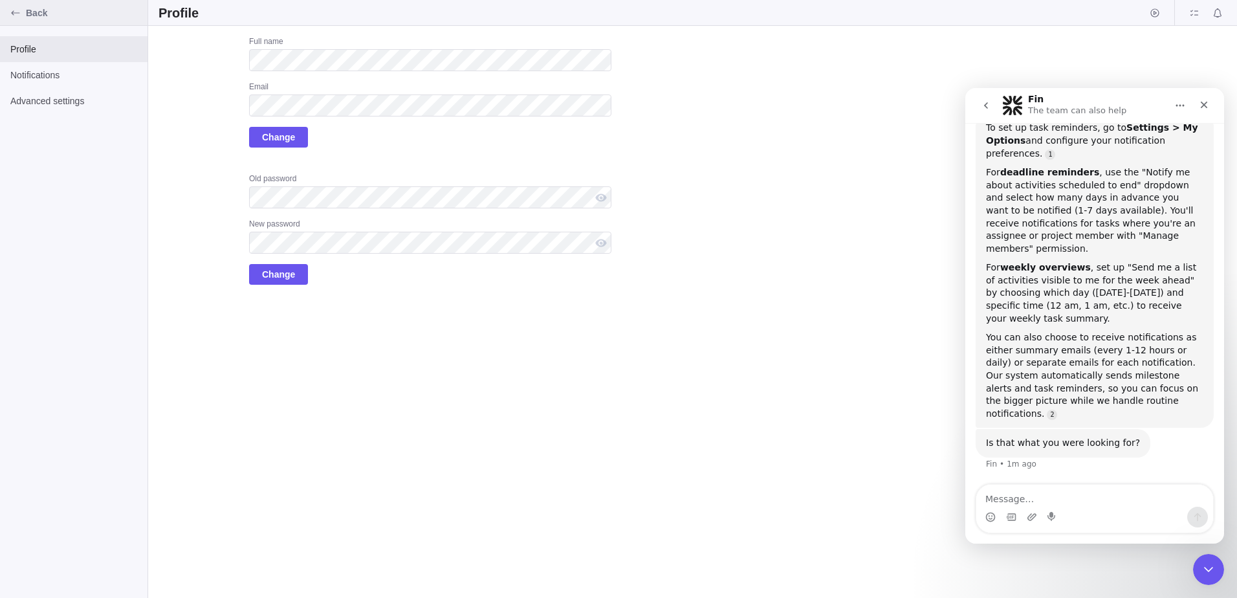
click at [14, 15] on icon "Back" at bounding box center [15, 13] width 10 height 10
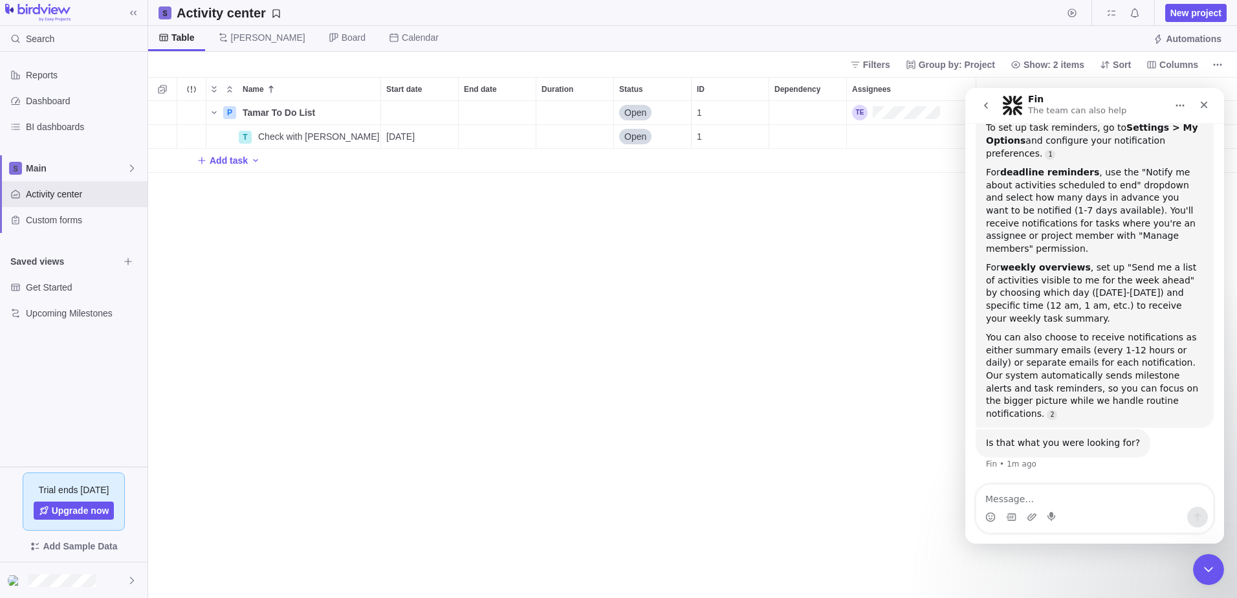
scroll to position [487, 1079]
click at [1056, 501] on textarea "Message…" at bounding box center [1094, 496] width 237 height 22
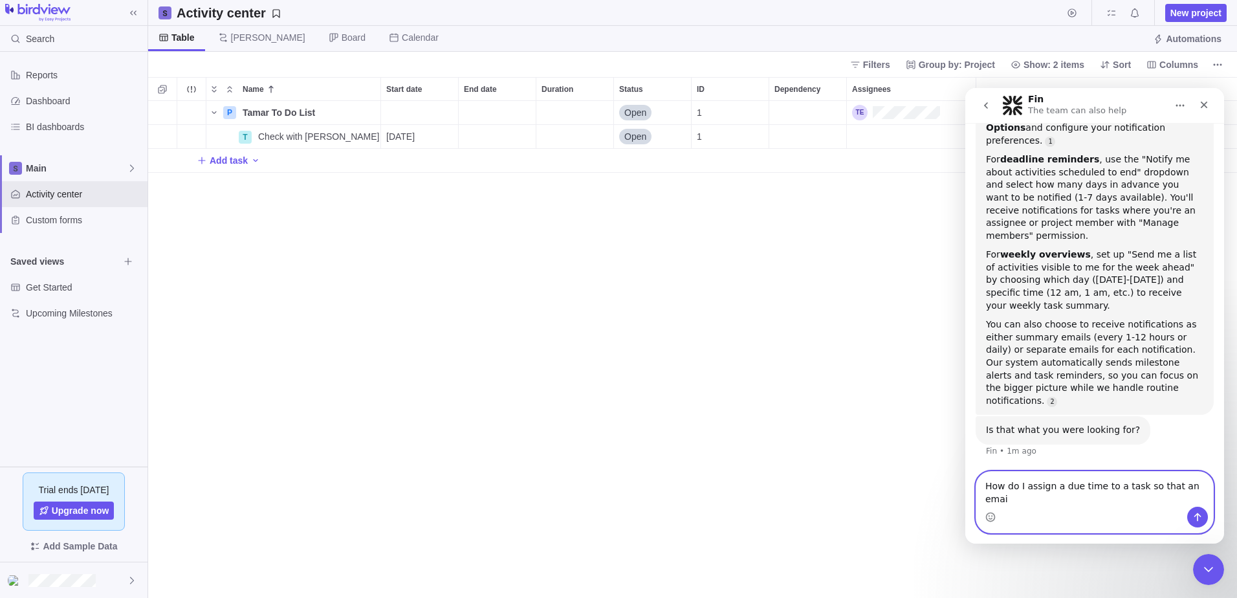
scroll to position [278, 0]
type textarea "How do I assign a due time to a task so that an email is sent at a specific tim…"
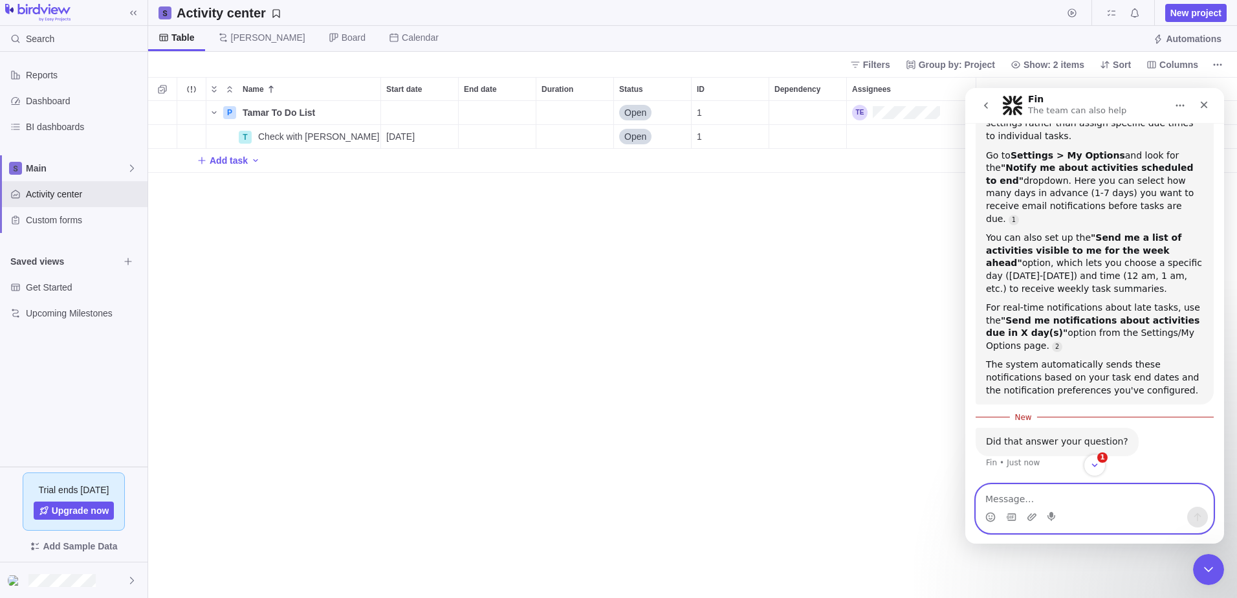
scroll to position [758, 0]
click at [1066, 497] on textarea "Message…" at bounding box center [1094, 496] width 237 height 22
type textarea "No"
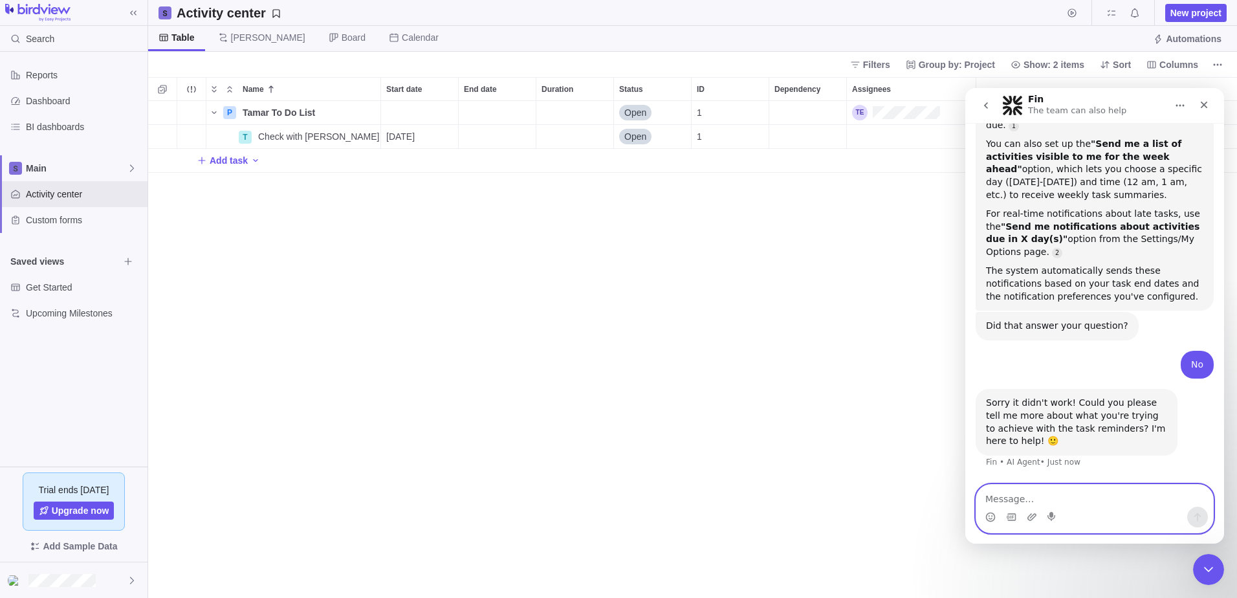
scroll to position [861, 0]
click at [1052, 501] on textarea "Message…" at bounding box center [1094, 496] width 237 height 22
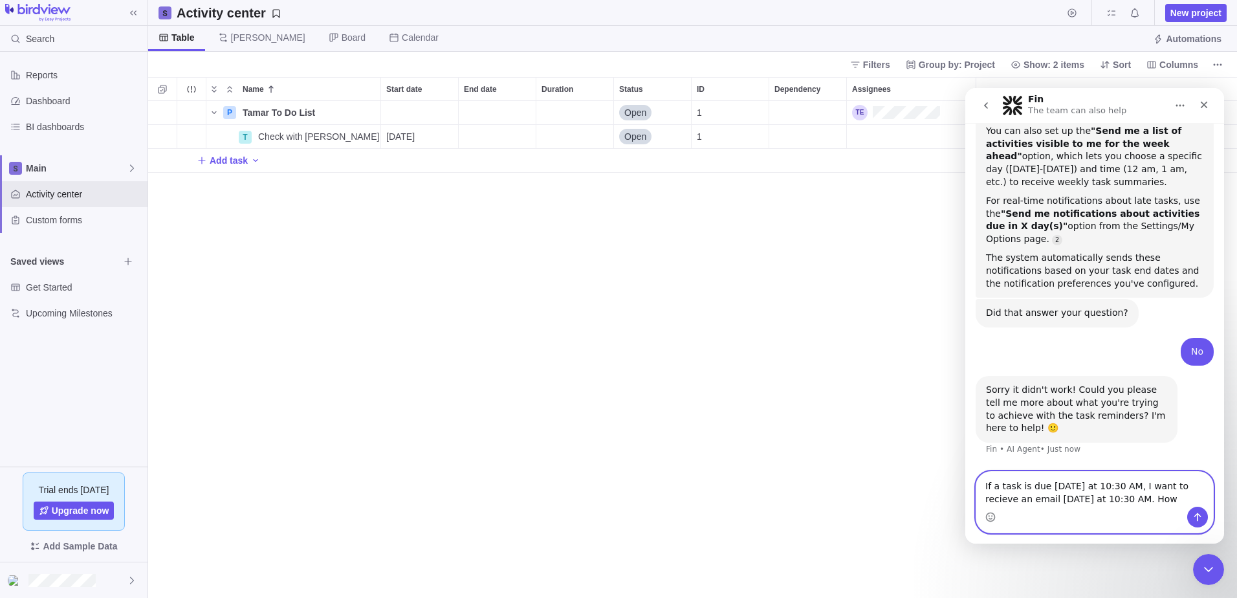
scroll to position [886, 0]
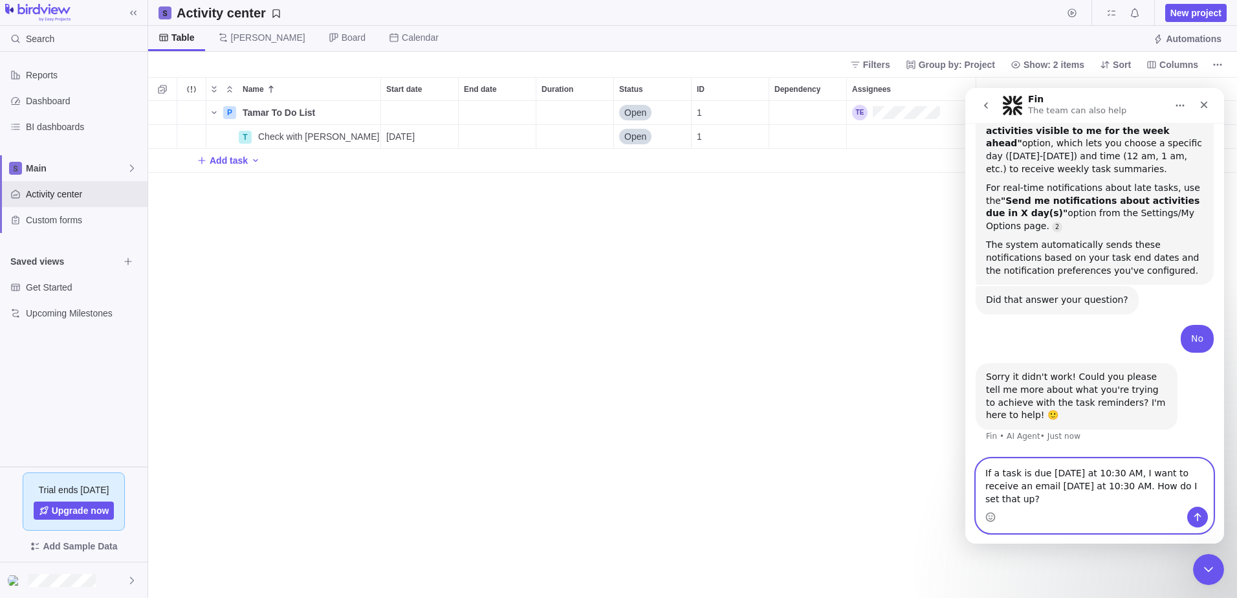
type textarea "If a task is due on Monday at 10:30 AM, I want to receive an email on Monday at…"
click at [1201, 520] on icon "Send a message…" at bounding box center [1197, 517] width 10 height 10
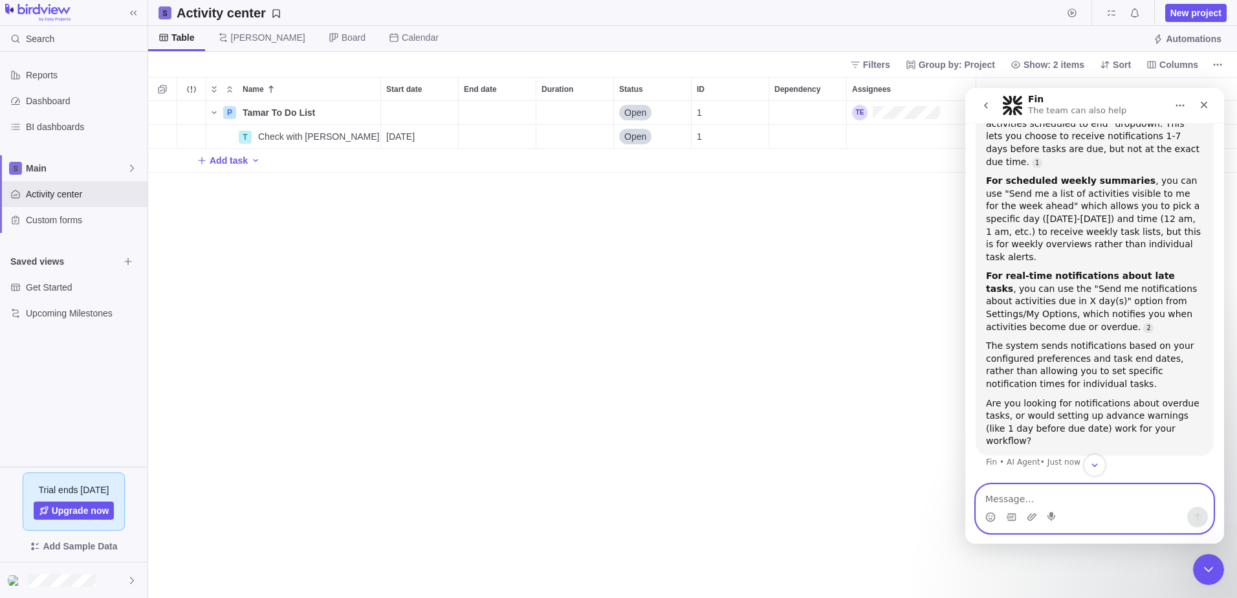
scroll to position [1437, 0]
click at [1047, 506] on textarea "Message…" at bounding box center [1094, 496] width 237 height 22
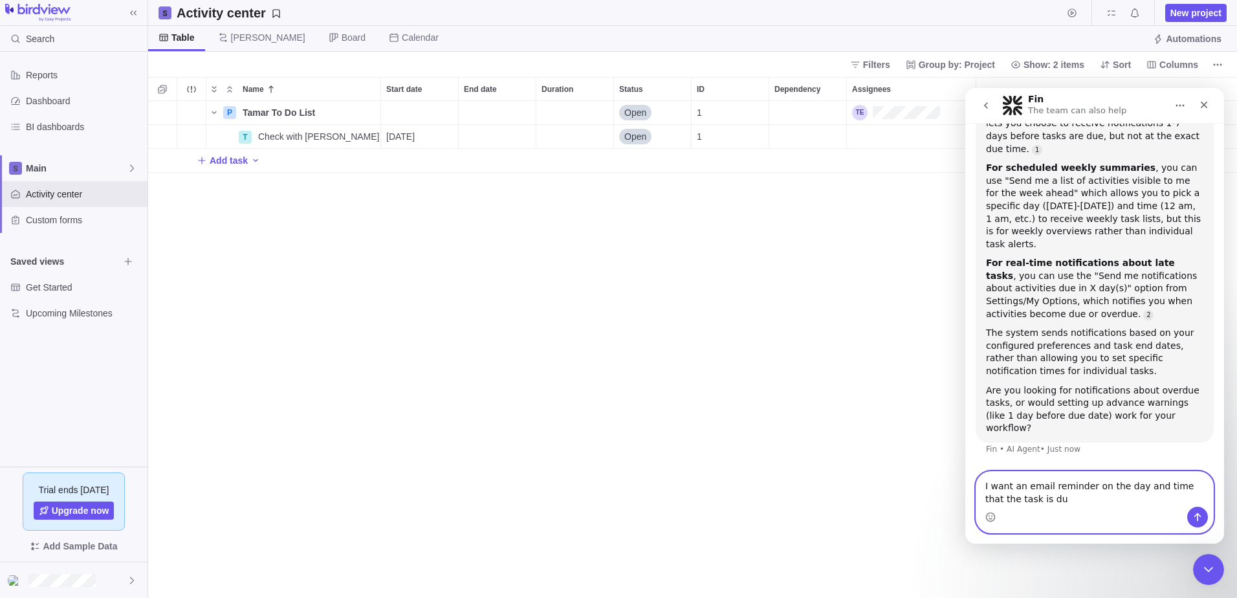
type textarea "I want an email reminder on the day and time that the task is due"
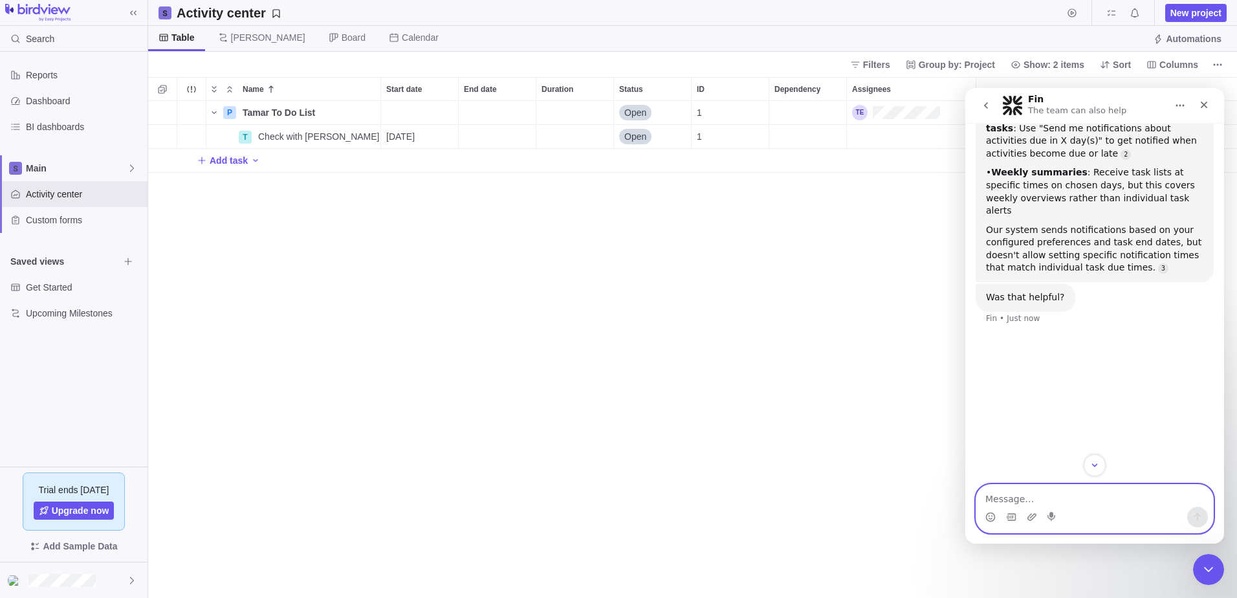
scroll to position [1828, 0]
click at [127, 580] on icon at bounding box center [132, 580] width 10 height 10
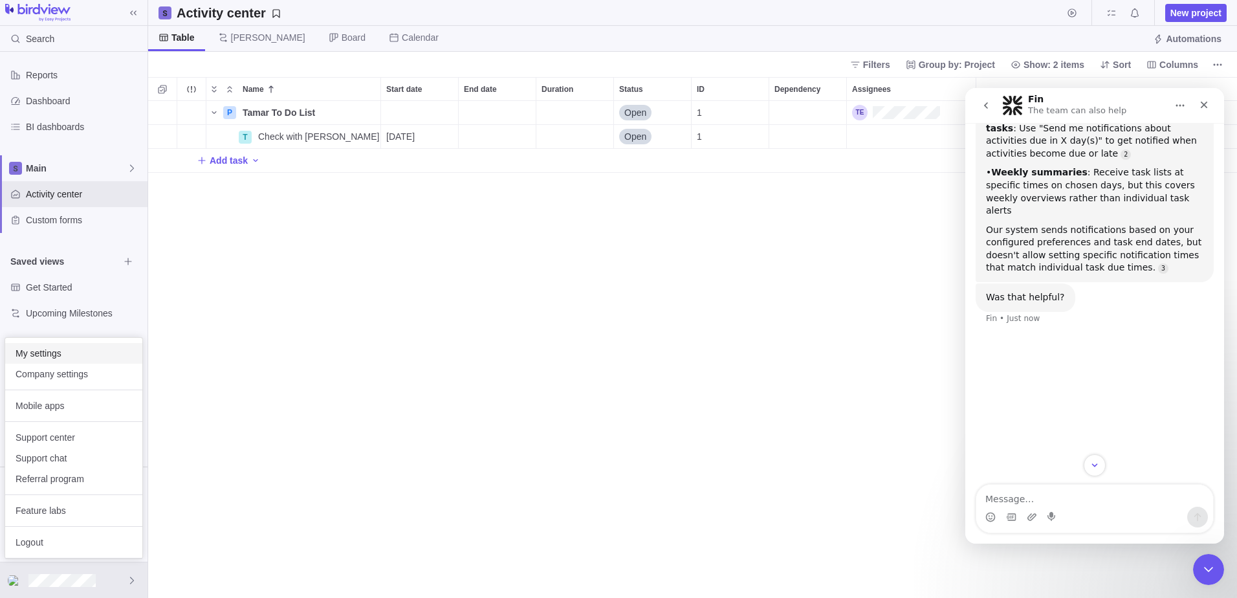
click at [74, 355] on span "My settings" at bounding box center [74, 353] width 116 height 13
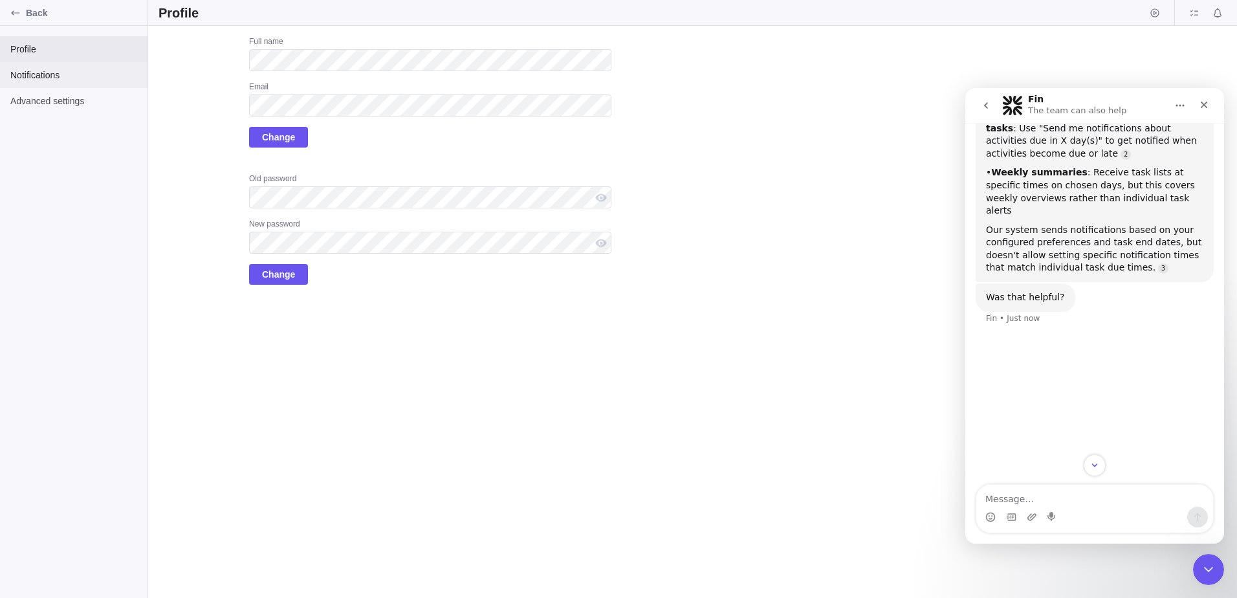
click at [64, 71] on span "Notifications" at bounding box center [73, 75] width 127 height 13
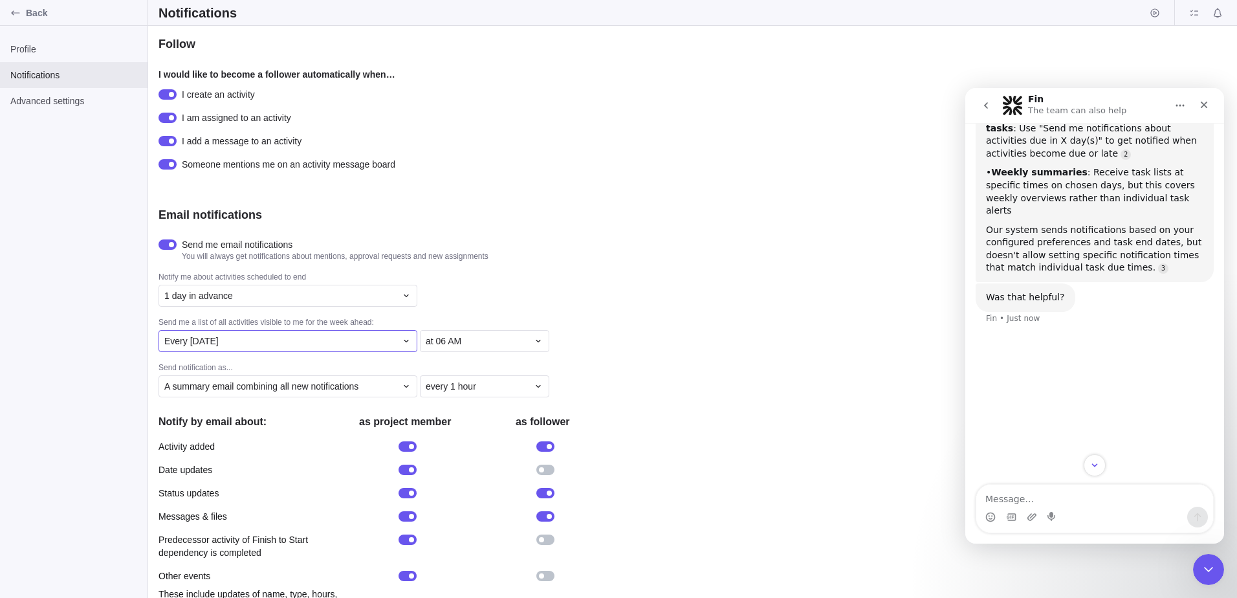
click at [401, 344] on icon at bounding box center [406, 341] width 10 height 10
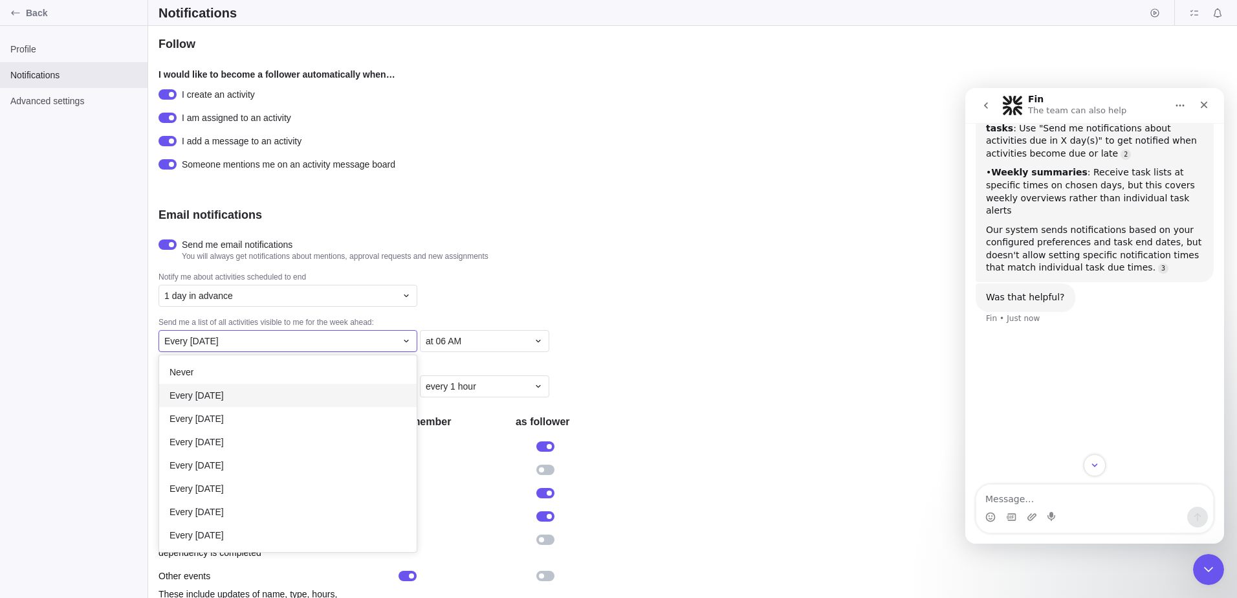
scroll to position [187, 248]
click at [401, 344] on icon at bounding box center [406, 341] width 10 height 10
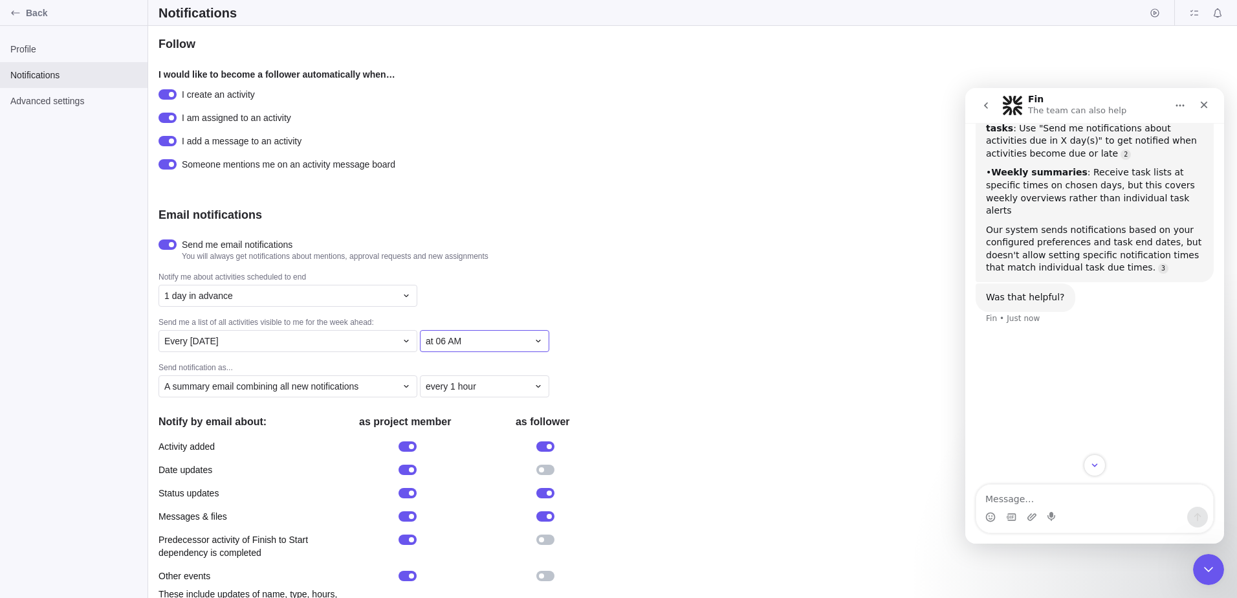
click at [538, 346] on icon at bounding box center [538, 341] width 10 height 10
click at [457, 455] on span "at 09 AM" at bounding box center [449, 452] width 36 height 13
click at [655, 410] on div "Follow I would like to become a follower automatically when… I create an activi…" at bounding box center [692, 312] width 1089 height 572
click at [1057, 500] on textarea "Message…" at bounding box center [1094, 496] width 237 height 22
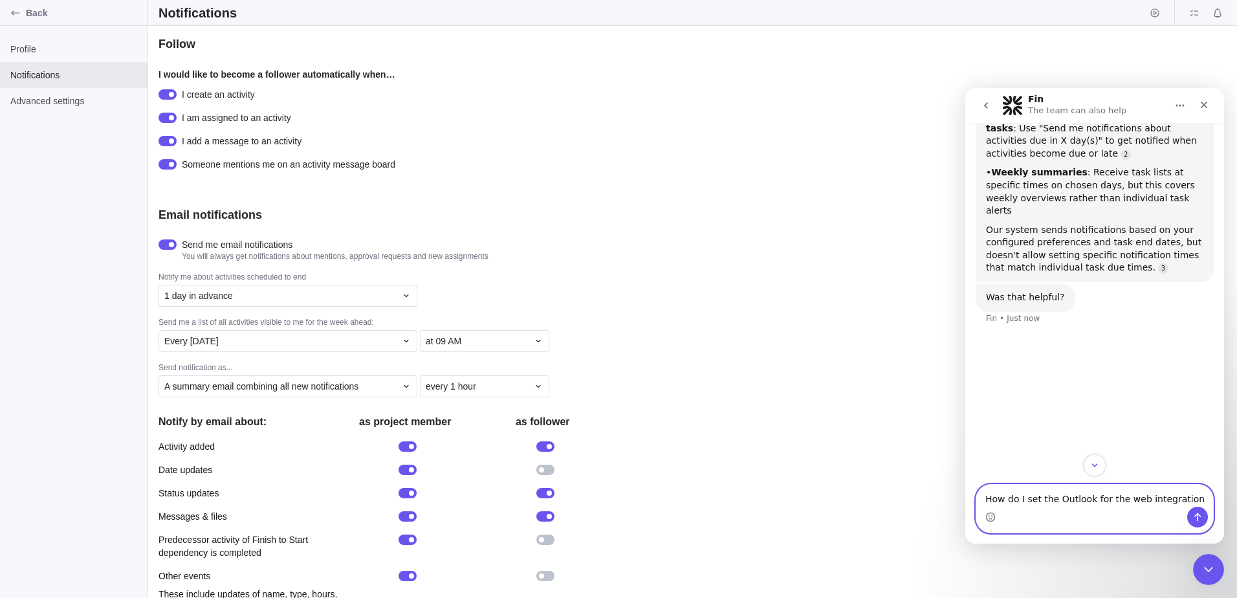
scroll to position [0, 0]
type textarea "How do I set the Outlook for the web integration?"
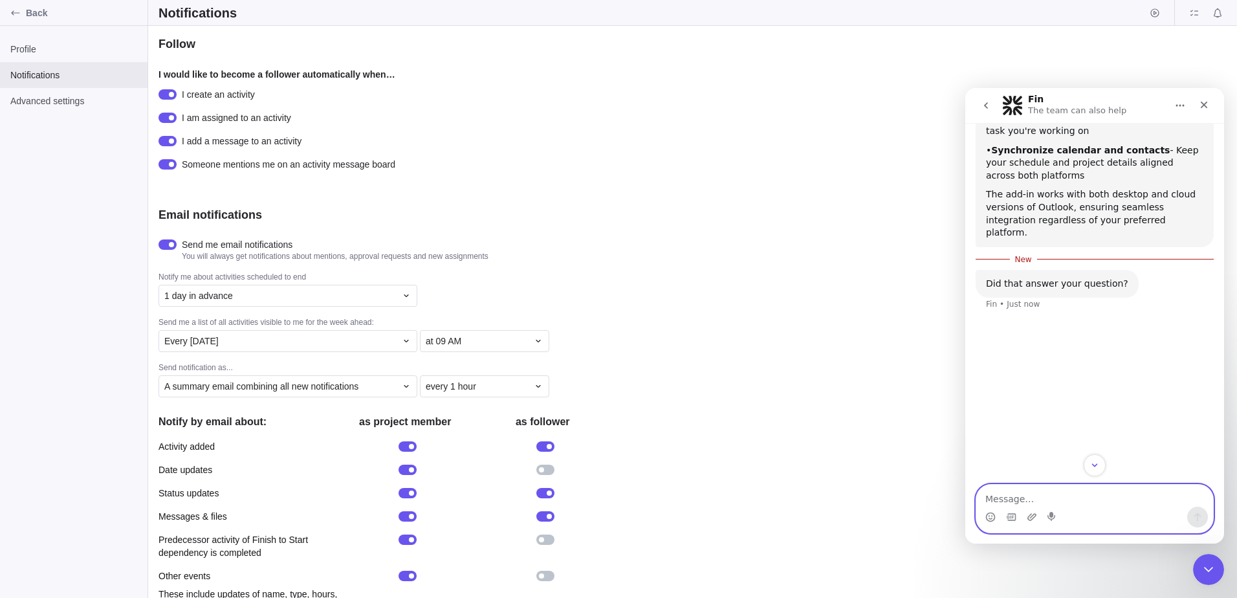
scroll to position [2233, 0]
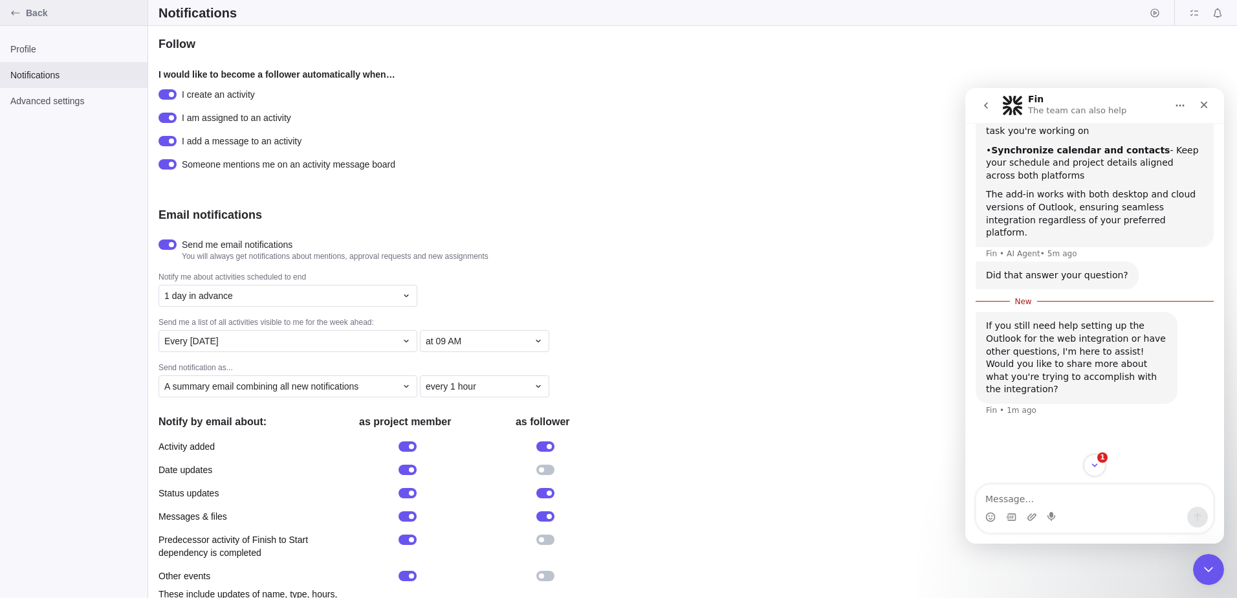
click at [22, 12] on div "Back" at bounding box center [15, 13] width 21 height 21
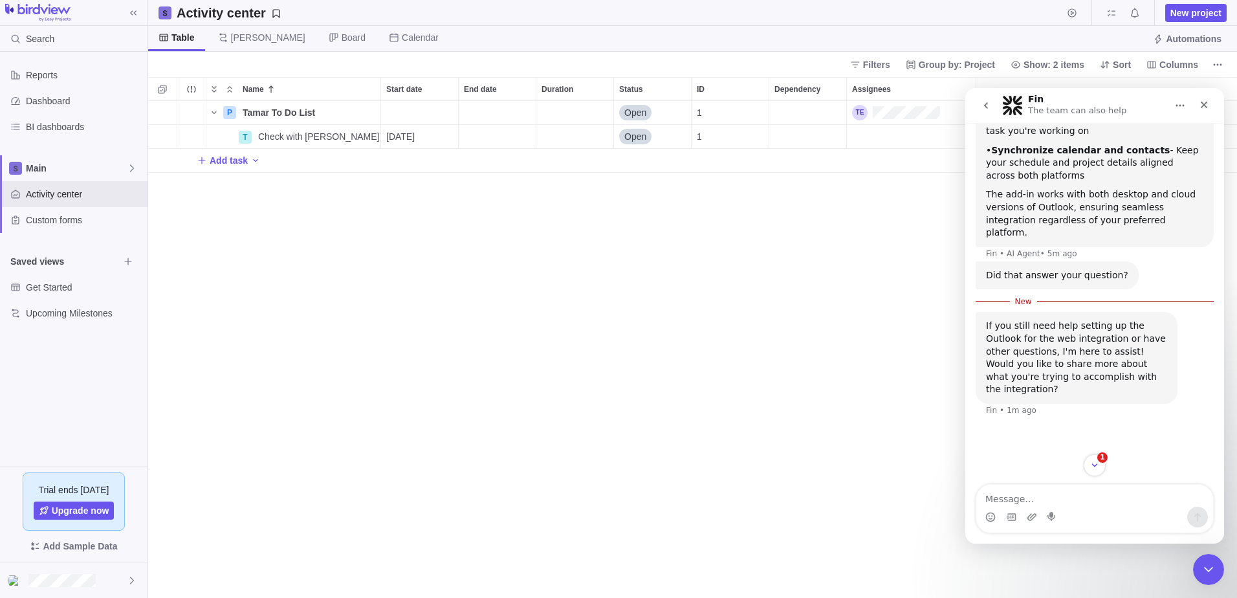
scroll to position [487, 1079]
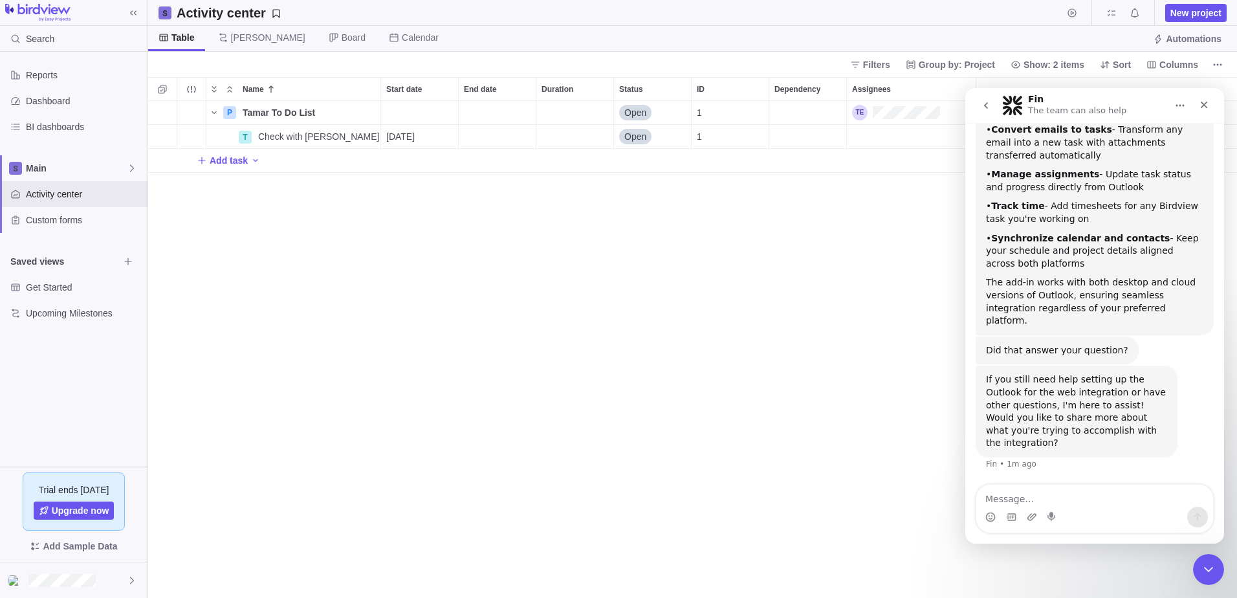
scroll to position [2444, 0]
click at [1002, 498] on textarea "Message…" at bounding box center [1094, 496] width 237 height 22
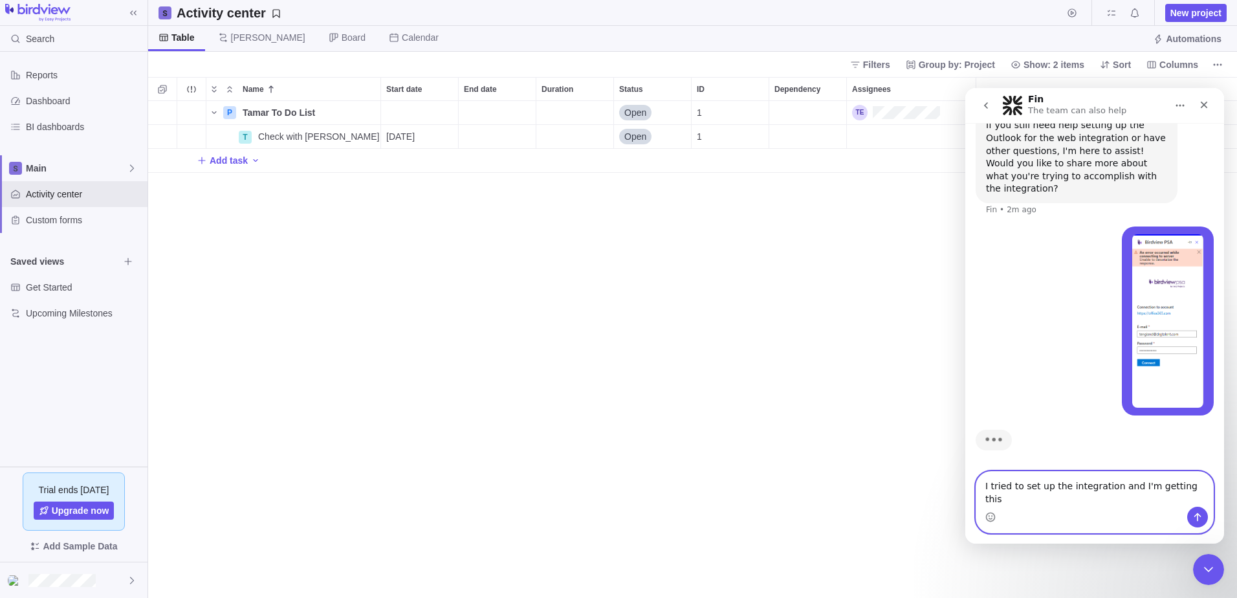
scroll to position [2699, 0]
type textarea "I tried to set up the integration and I'm getting this error message"
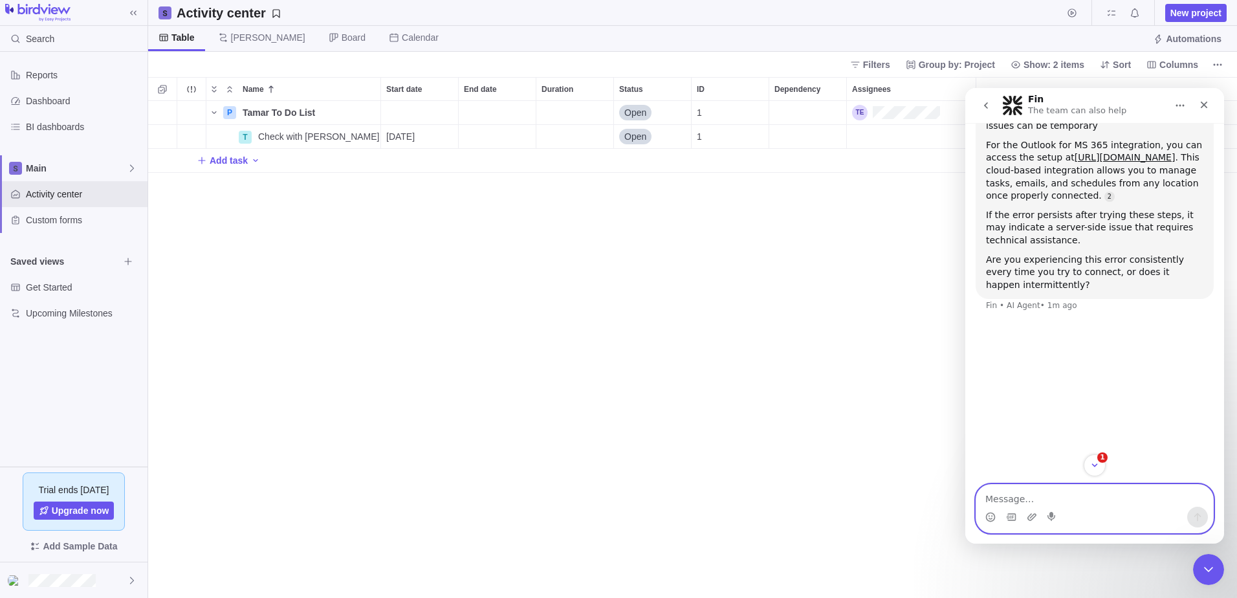
scroll to position [3223, 0]
click at [1064, 495] on textarea "Message…" at bounding box center [1094, 496] width 237 height 22
type textarea "It's consisent"
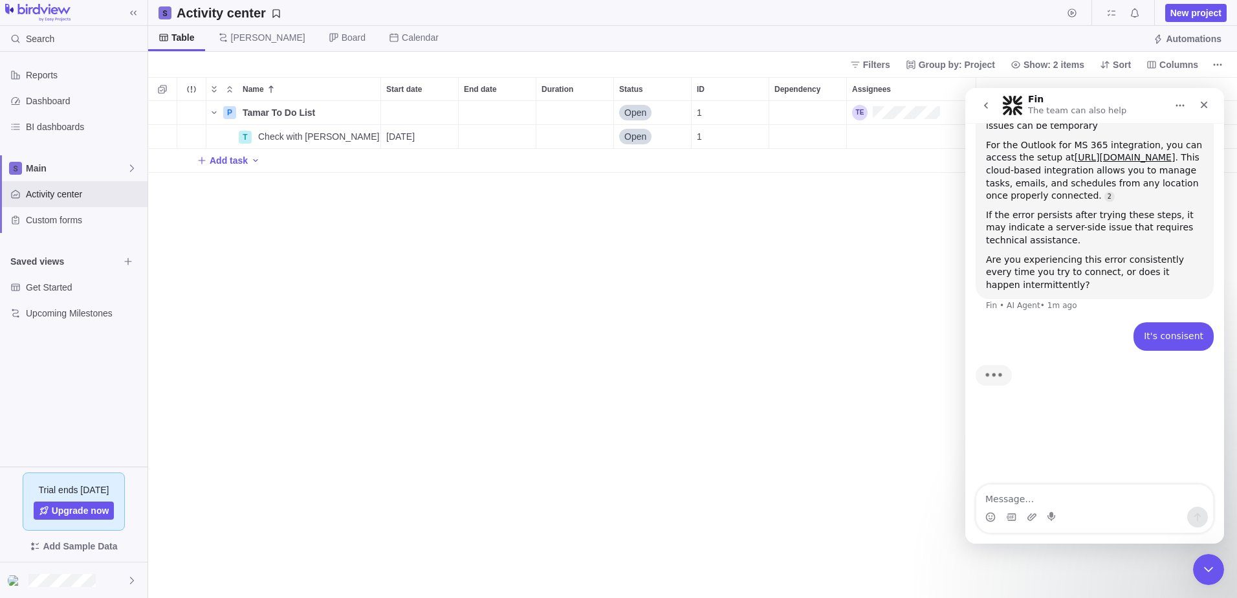
click at [1165, 343] on div "It's consisent" at bounding box center [1174, 336] width 60 height 13
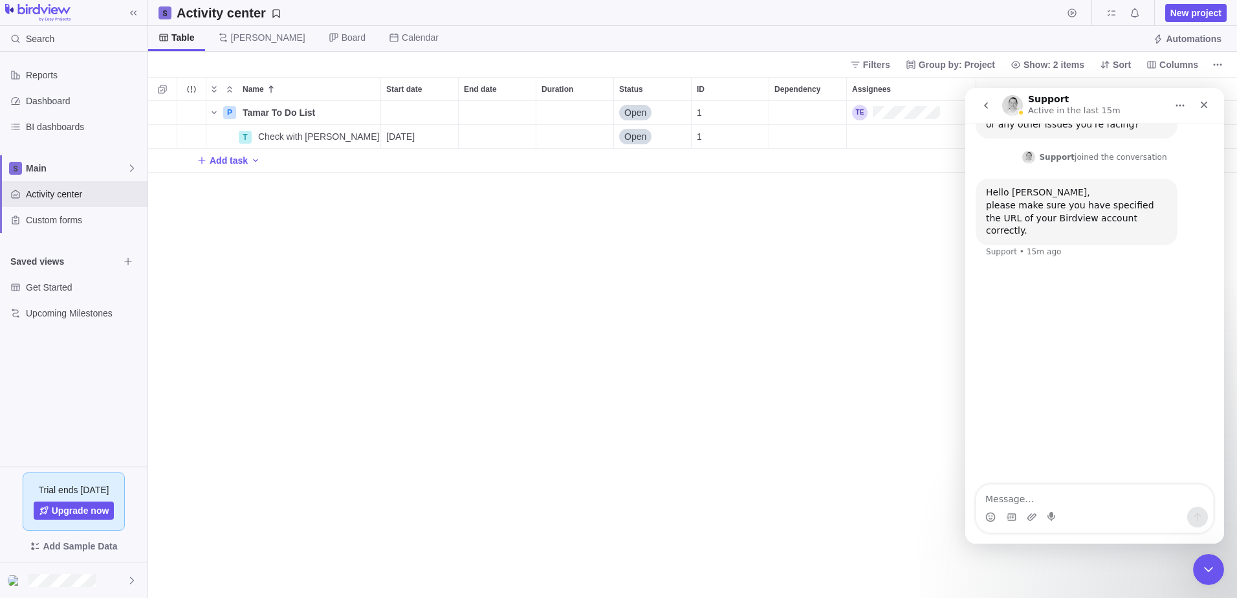
scroll to position [3602, 0]
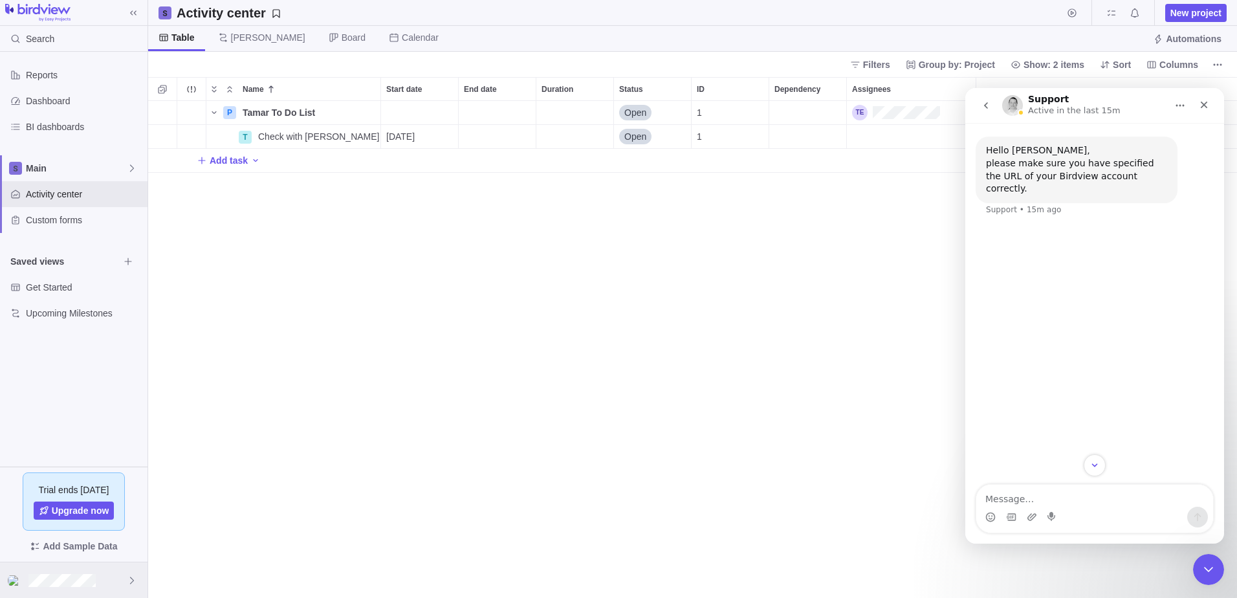
click at [128, 583] on icon at bounding box center [132, 580] width 10 height 10
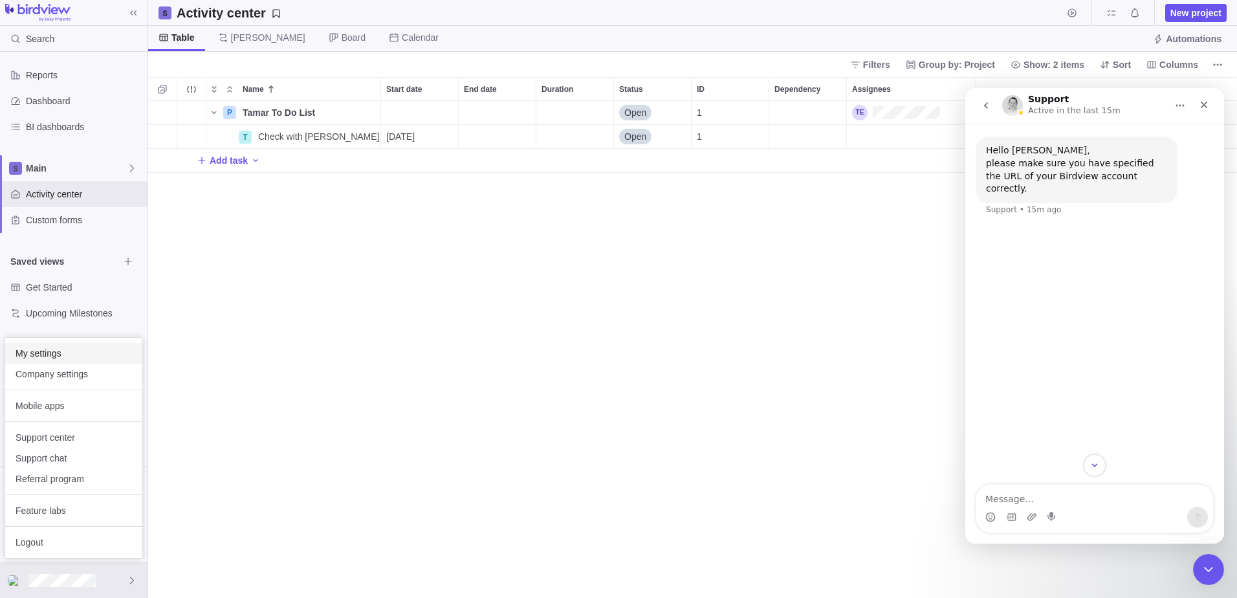
click at [74, 357] on span "My settings" at bounding box center [74, 353] width 116 height 13
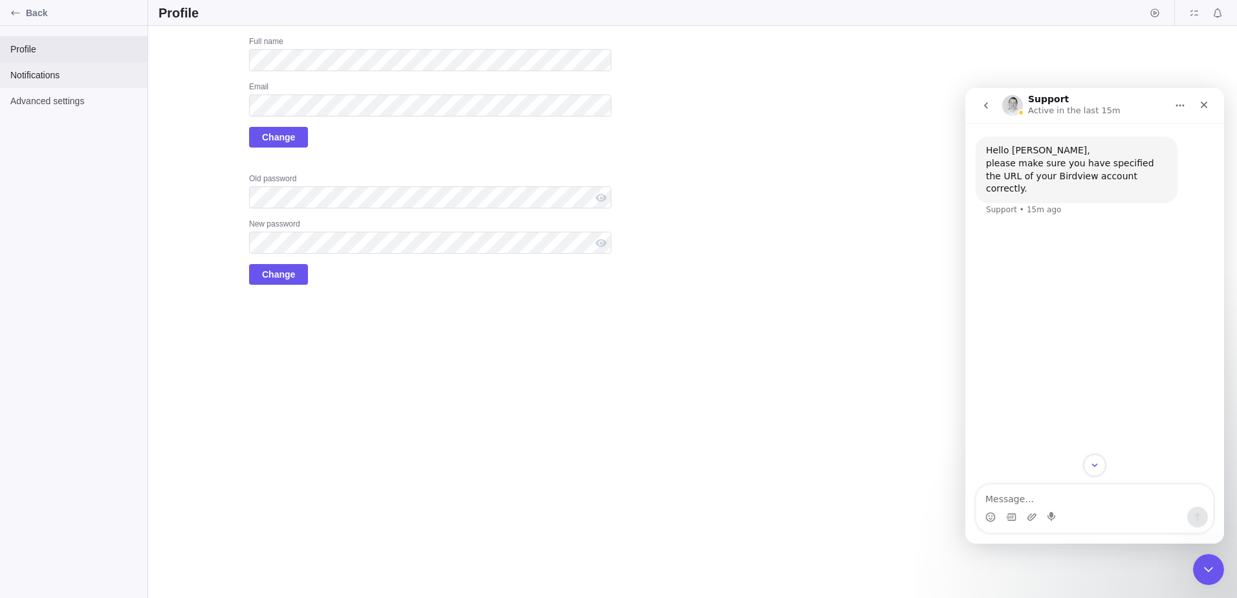
click at [58, 77] on span "Notifications" at bounding box center [73, 75] width 127 height 13
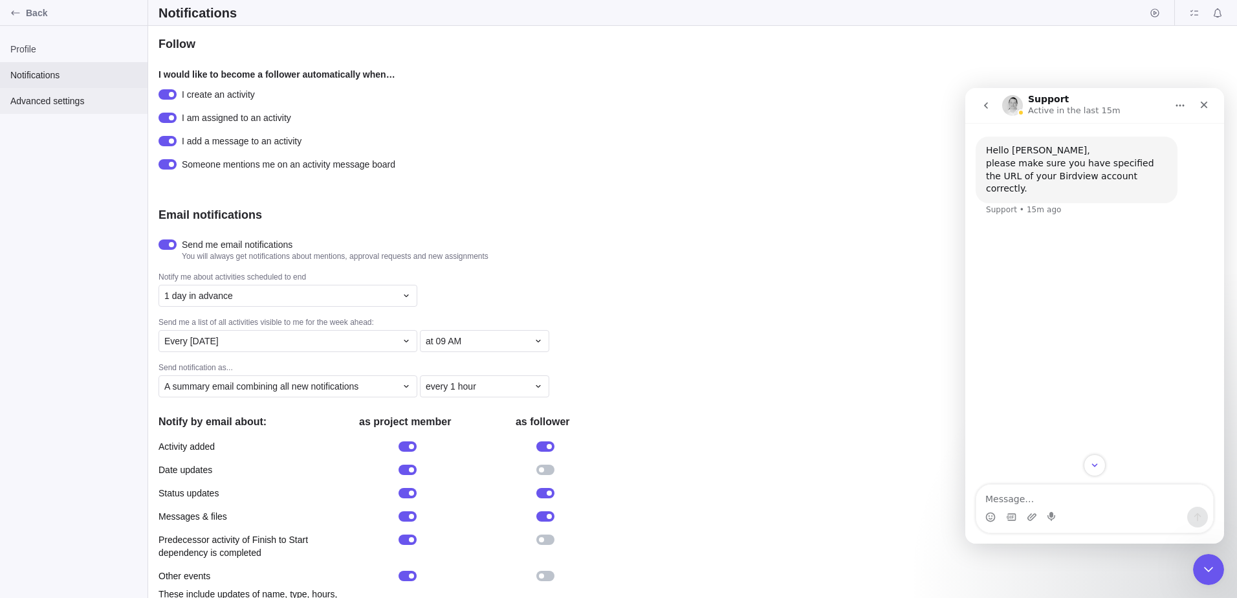
click at [59, 97] on span "Advanced settings" at bounding box center [73, 100] width 127 height 13
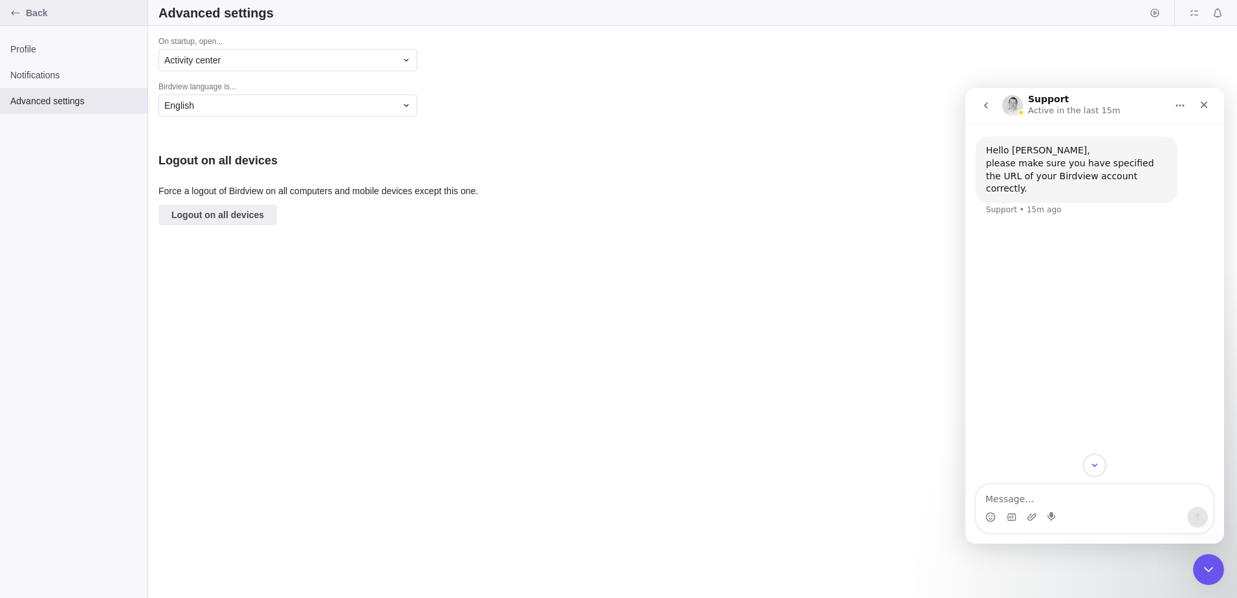
click at [11, 15] on icon "Back" at bounding box center [15, 13] width 10 height 10
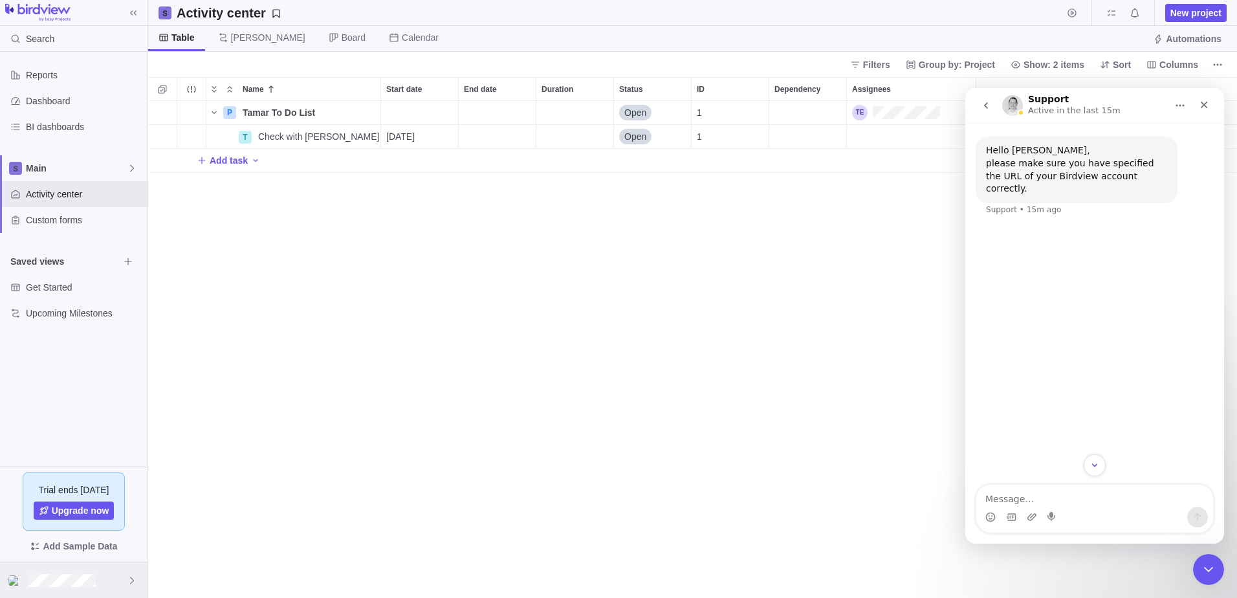
scroll to position [487, 1079]
click at [118, 575] on div at bounding box center [74, 580] width 148 height 36
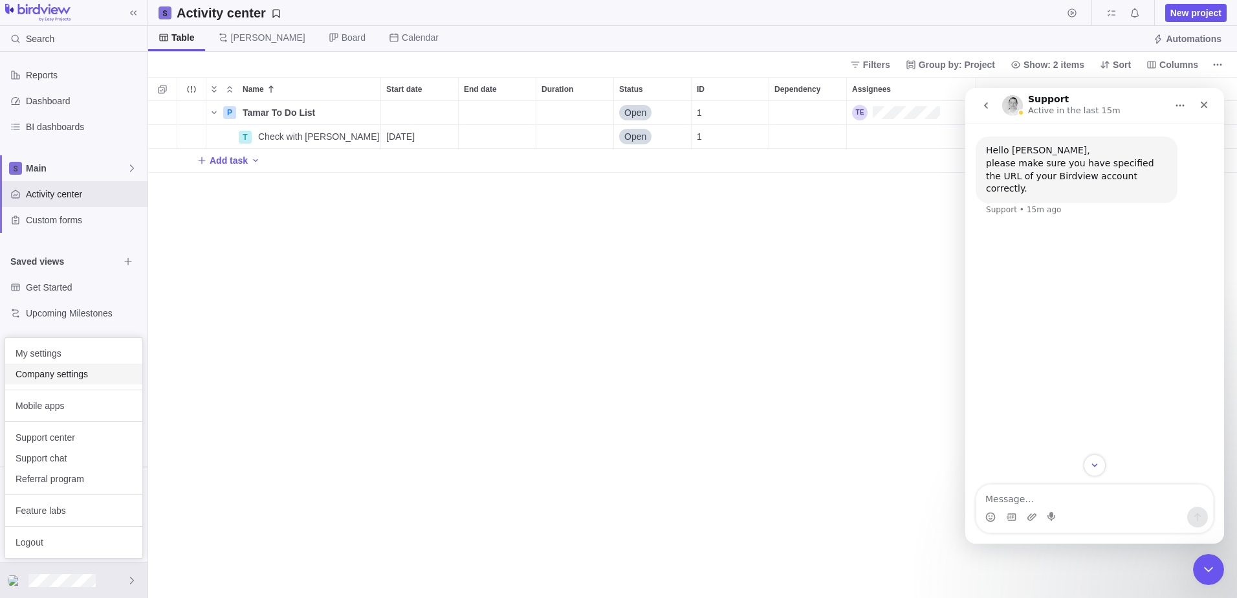
click at [83, 374] on span "Company settings" at bounding box center [74, 374] width 116 height 13
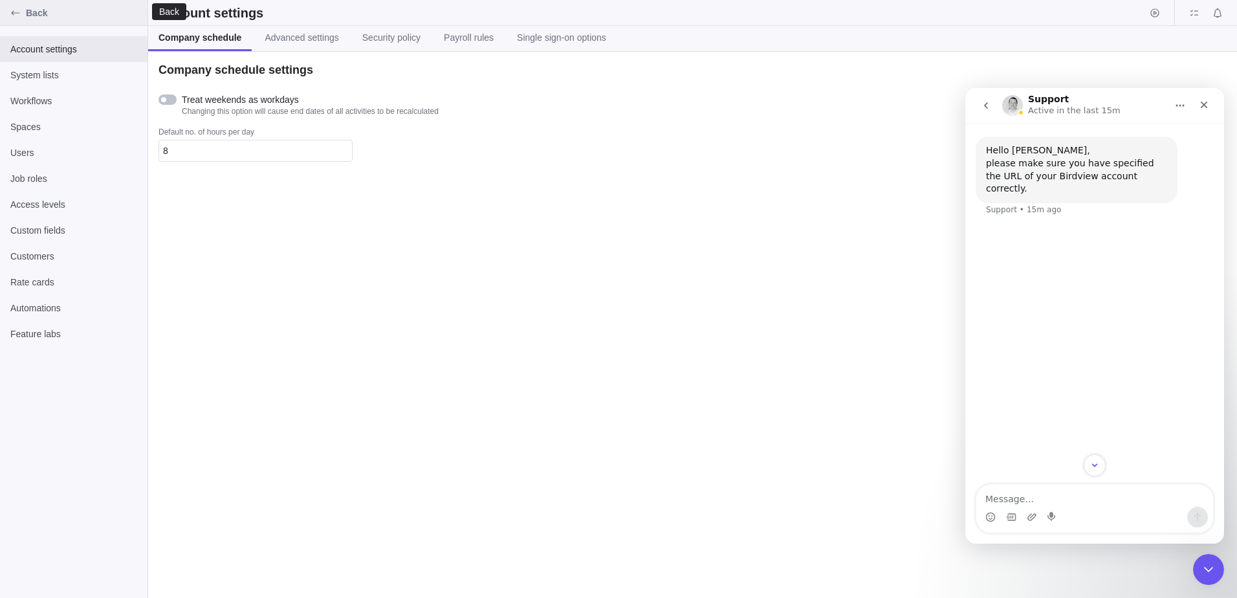
click at [21, 8] on div "Back" at bounding box center [15, 13] width 21 height 21
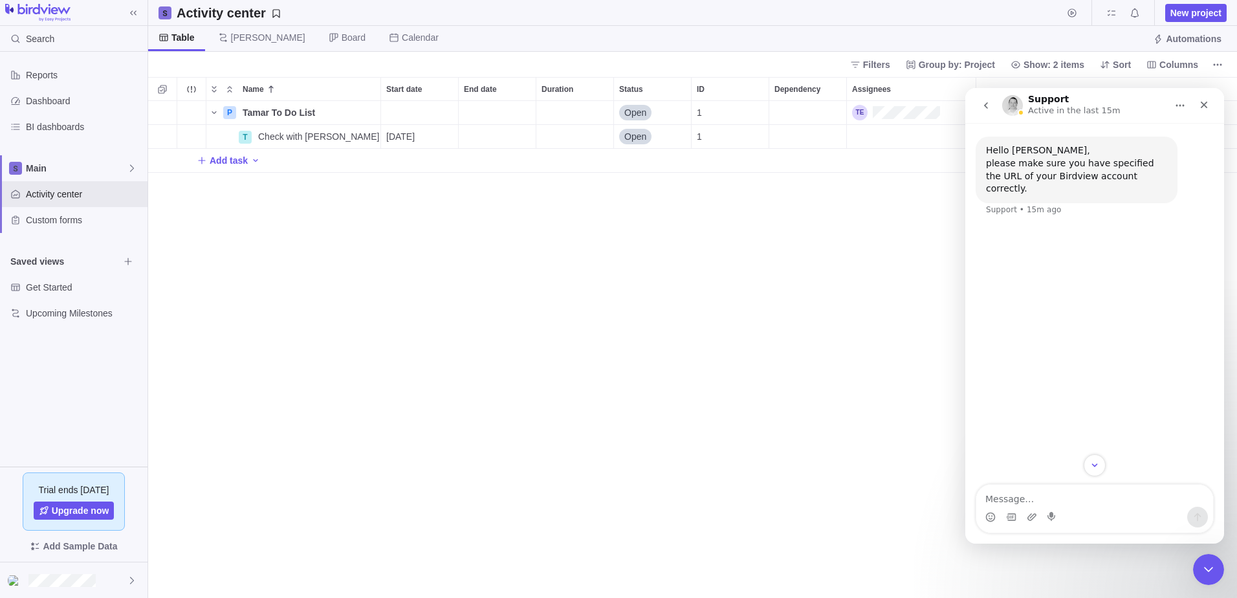
scroll to position [487, 1079]
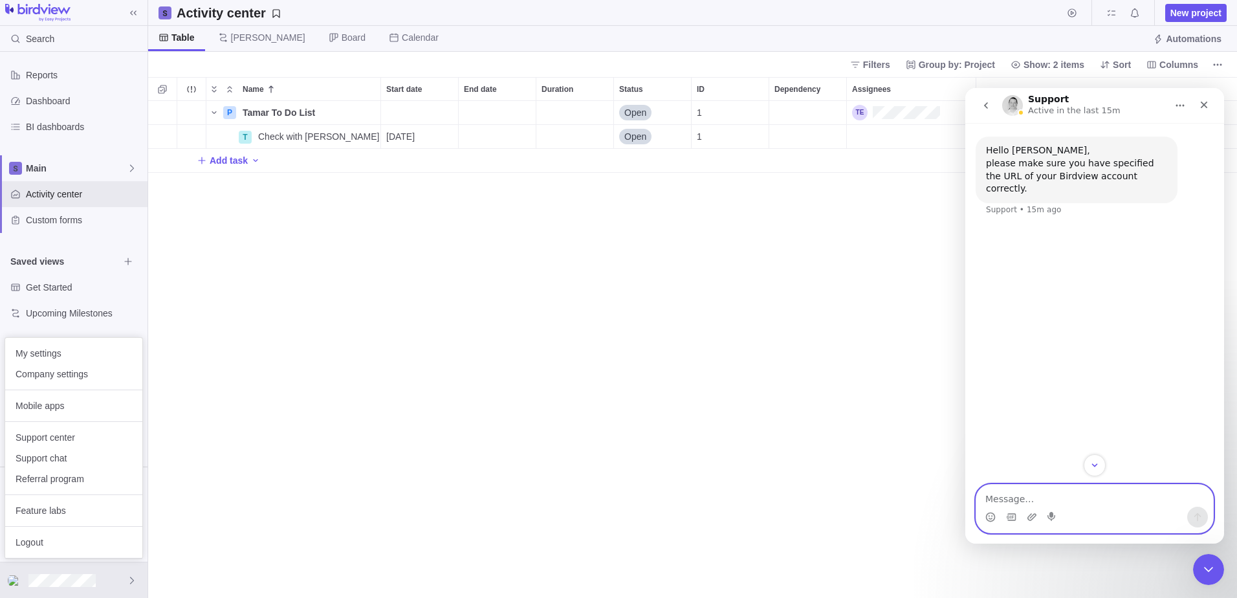
click at [1127, 498] on textarea "Message…" at bounding box center [1094, 496] width 237 height 22
type textarea "How do I delete my account?"
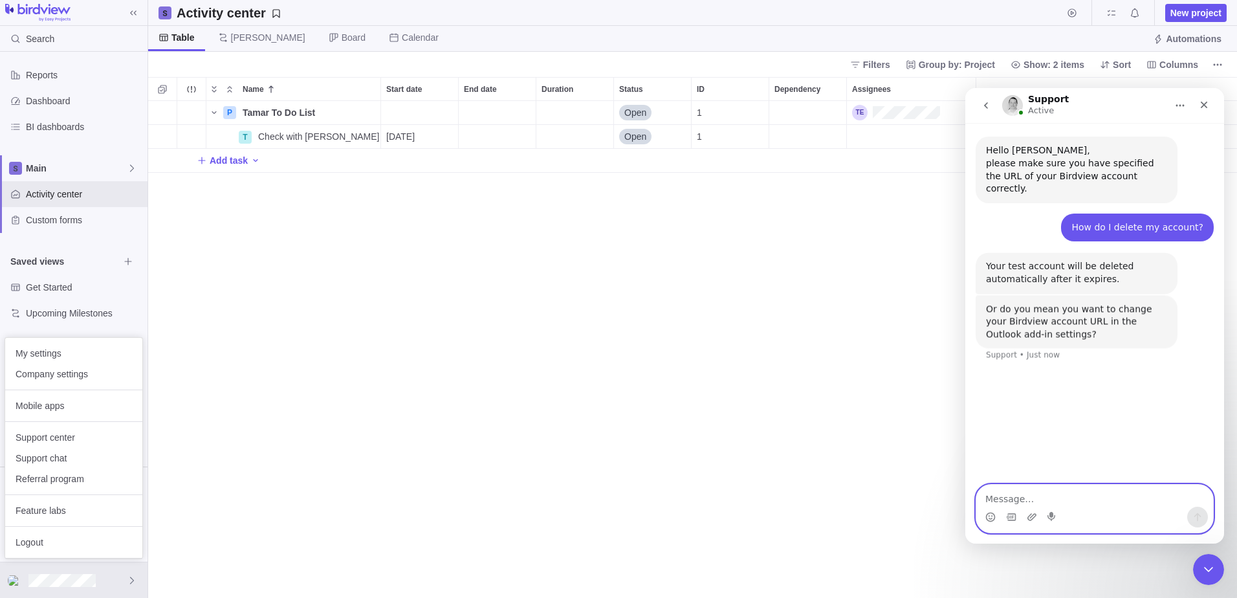
scroll to position [3916, 0]
click at [1046, 495] on textarea "Message…" at bounding box center [1094, 496] width 237 height 22
click at [120, 578] on div at bounding box center [74, 580] width 148 height 36
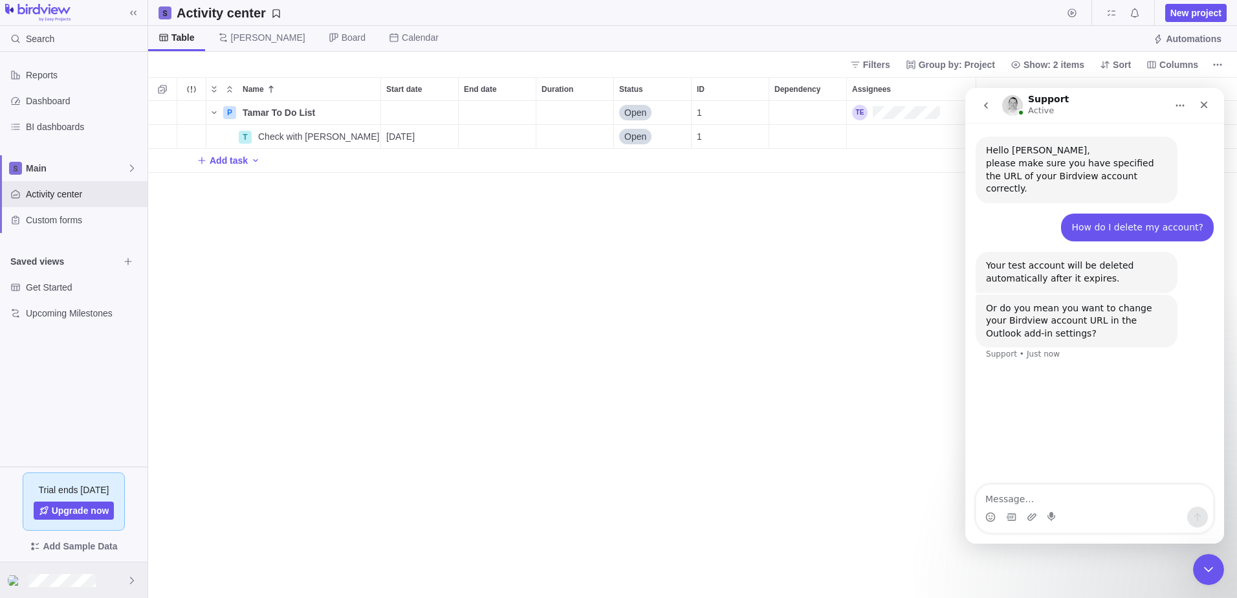
click at [16, 576] on img at bounding box center [16, 580] width 16 height 10
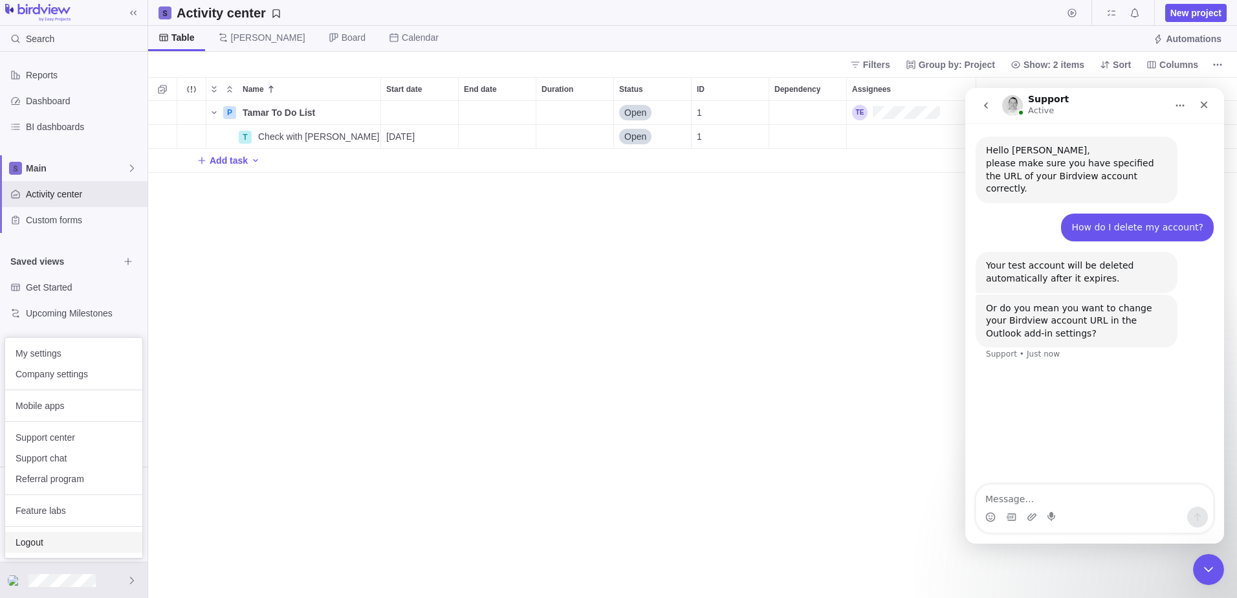
click at [23, 548] on span "Logout" at bounding box center [74, 542] width 116 height 13
